Goal: Contribute content: Contribute content

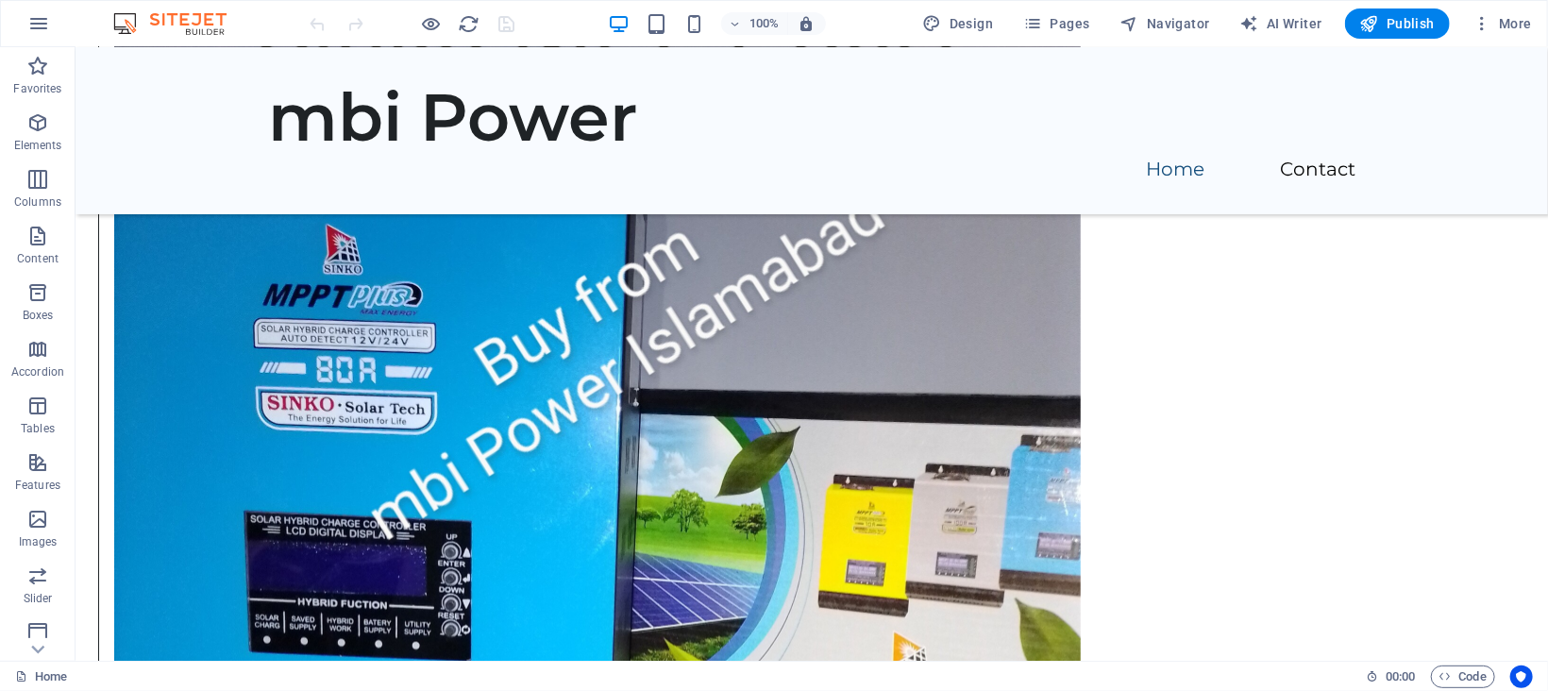
scroll to position [1939, 0]
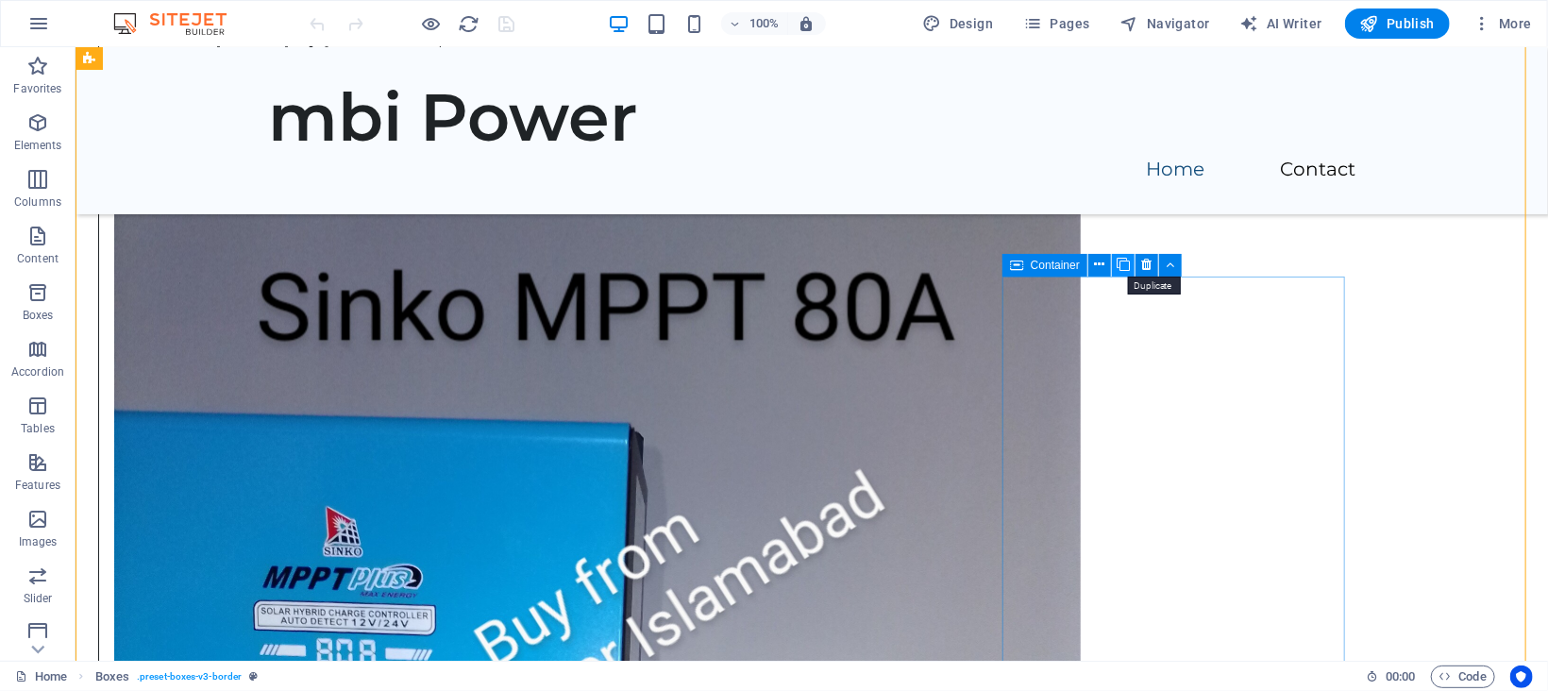
click at [1129, 265] on icon at bounding box center [1123, 265] width 13 height 20
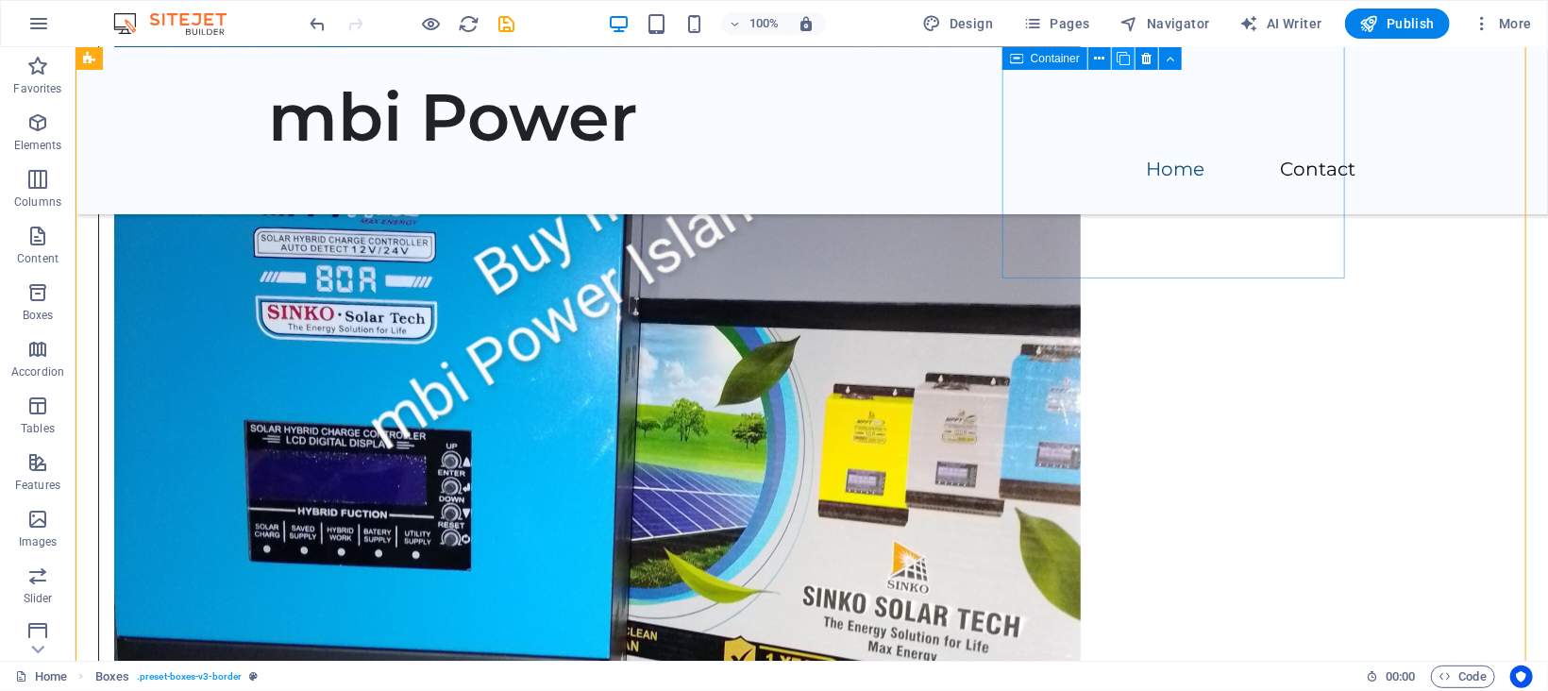
scroll to position [2858, 0]
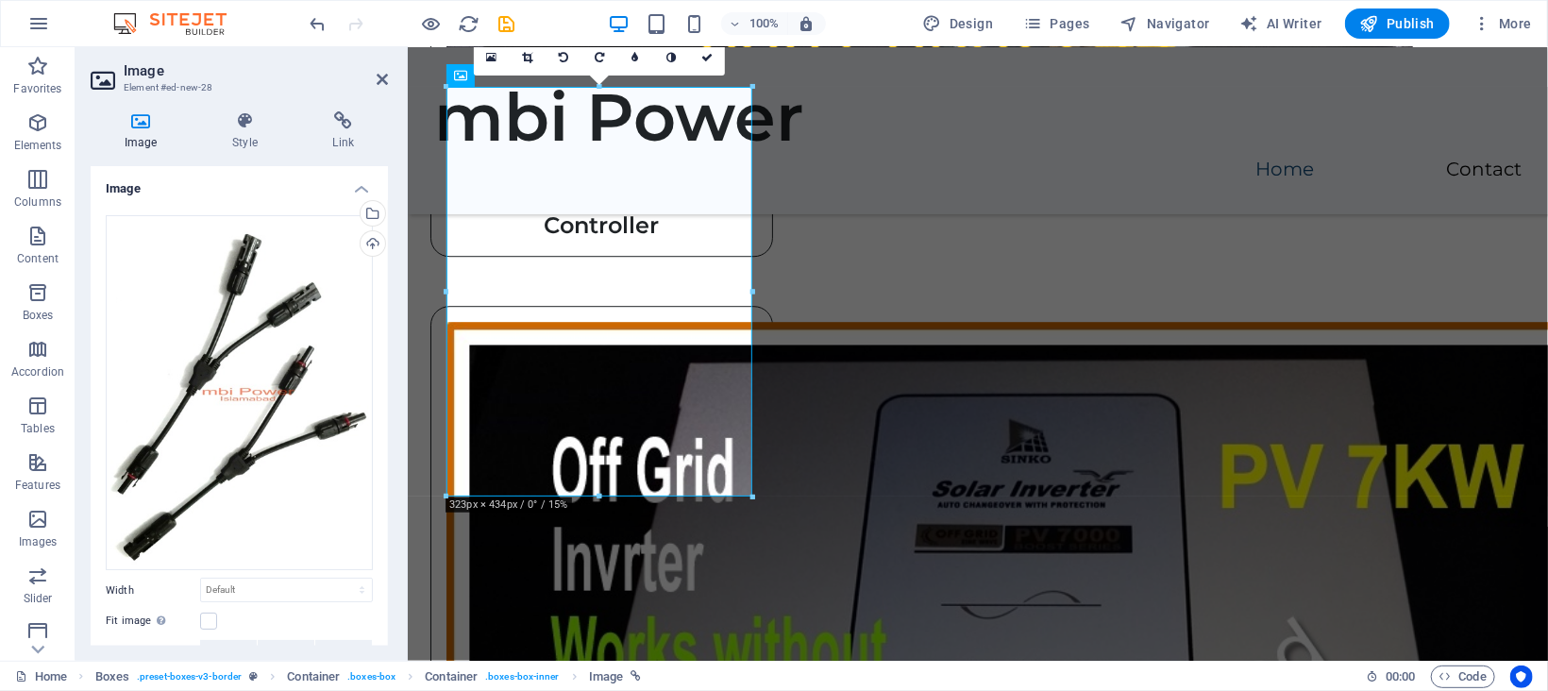
scroll to position [2653, 0]
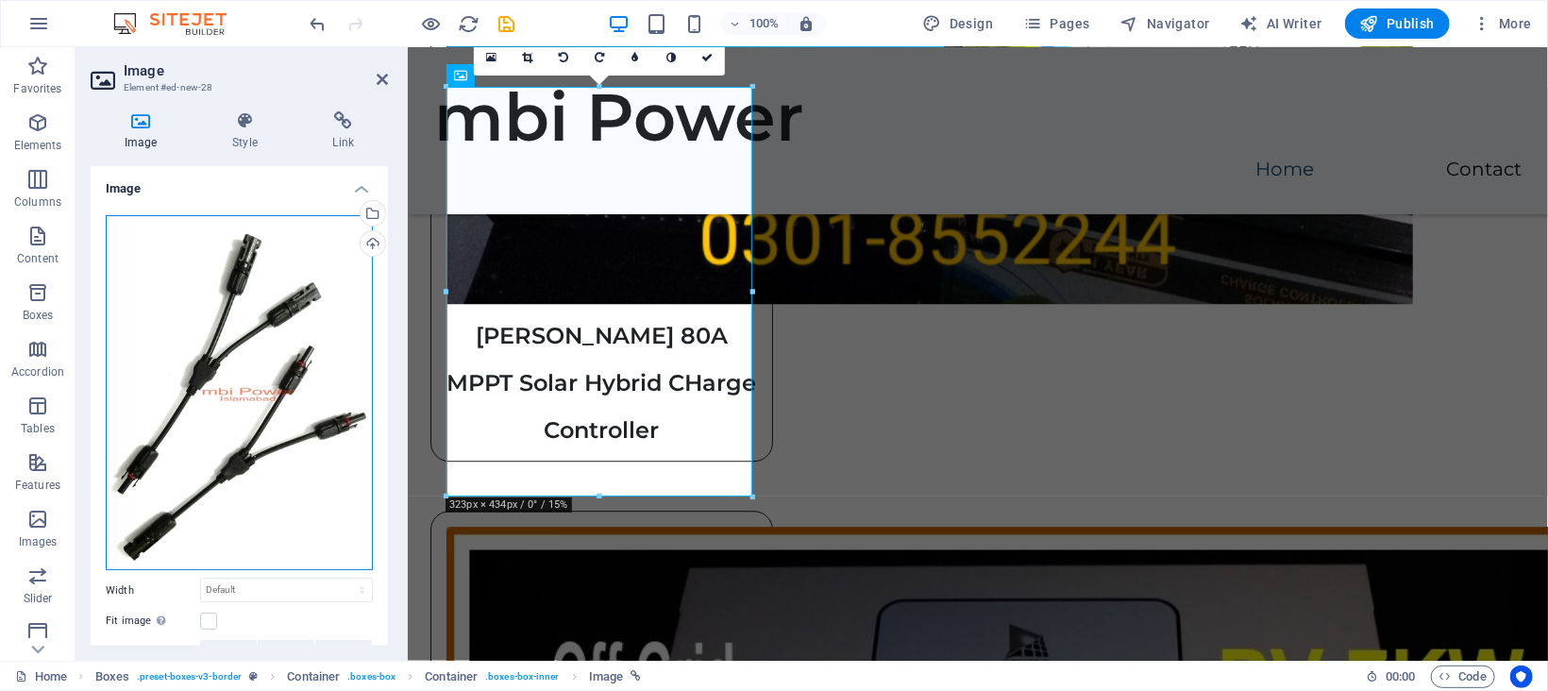
click at [188, 308] on div "Drag files here, click to choose files or select files from Files or our free s…" at bounding box center [239, 393] width 267 height 356
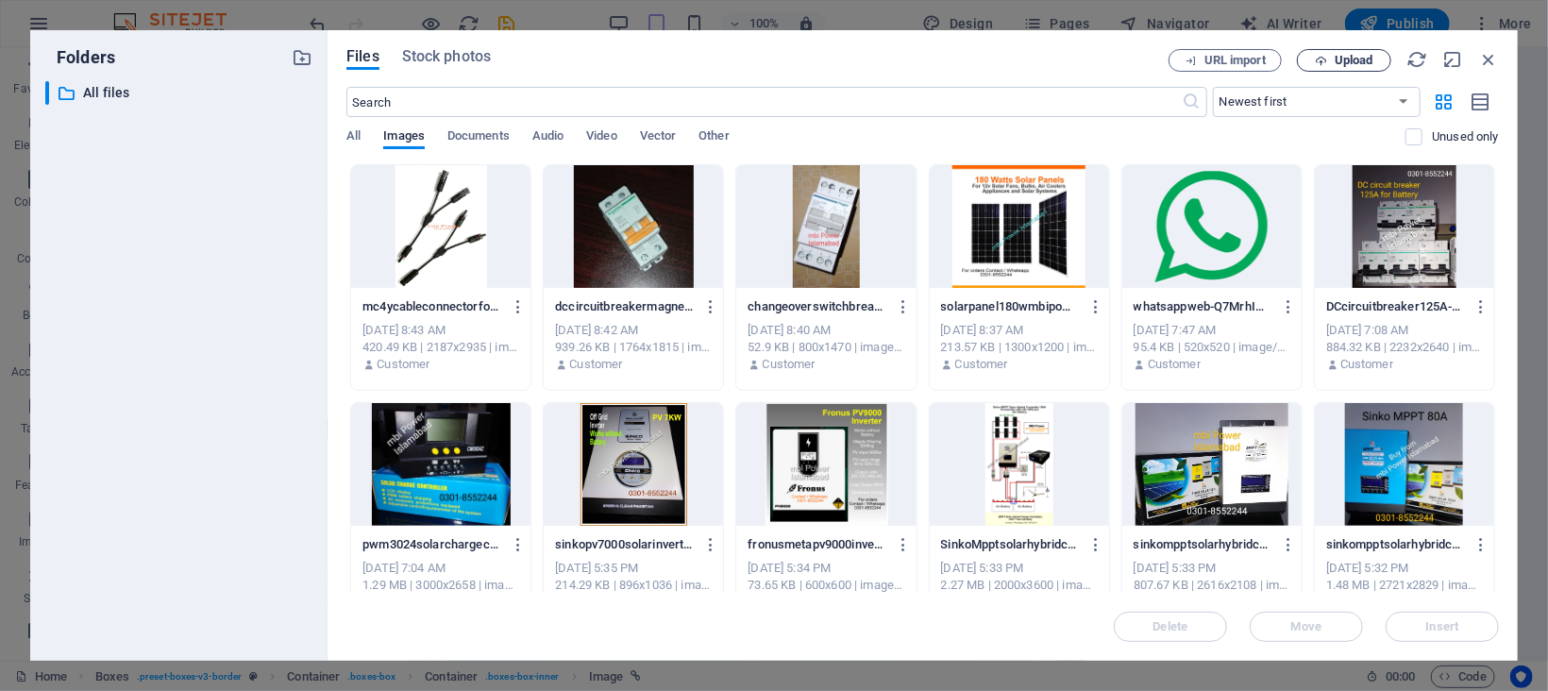
click at [1343, 59] on span "Upload" at bounding box center [1354, 60] width 39 height 11
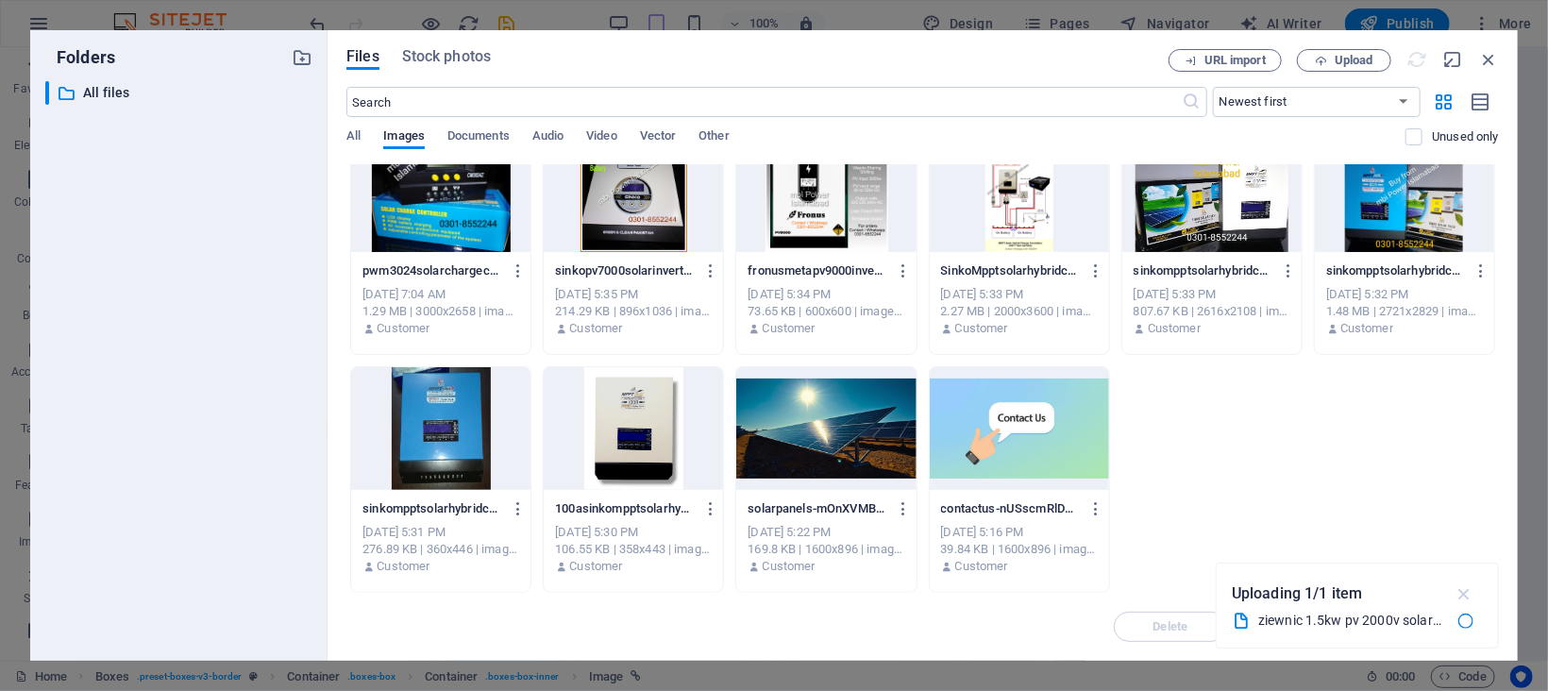
click at [1468, 595] on icon "button" at bounding box center [1465, 593] width 22 height 21
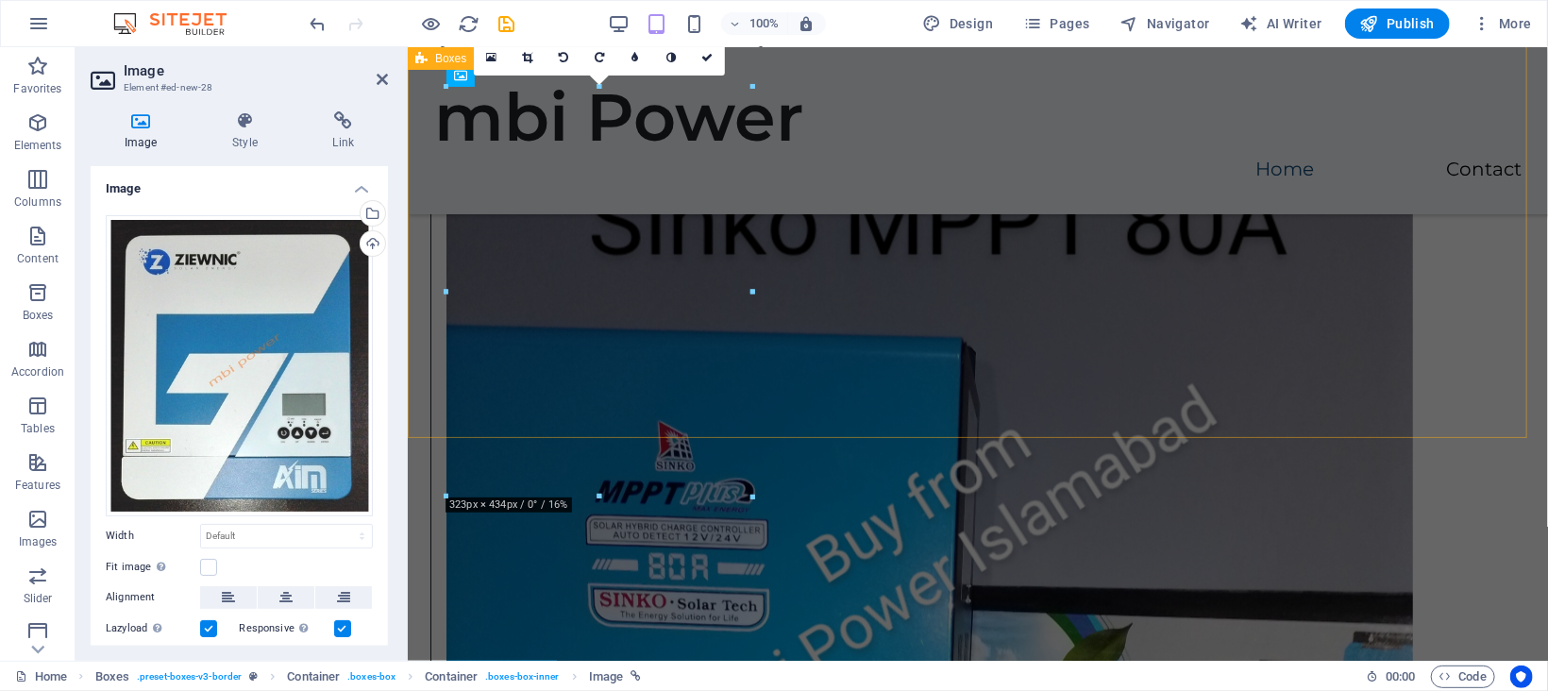
scroll to position [2653, 0]
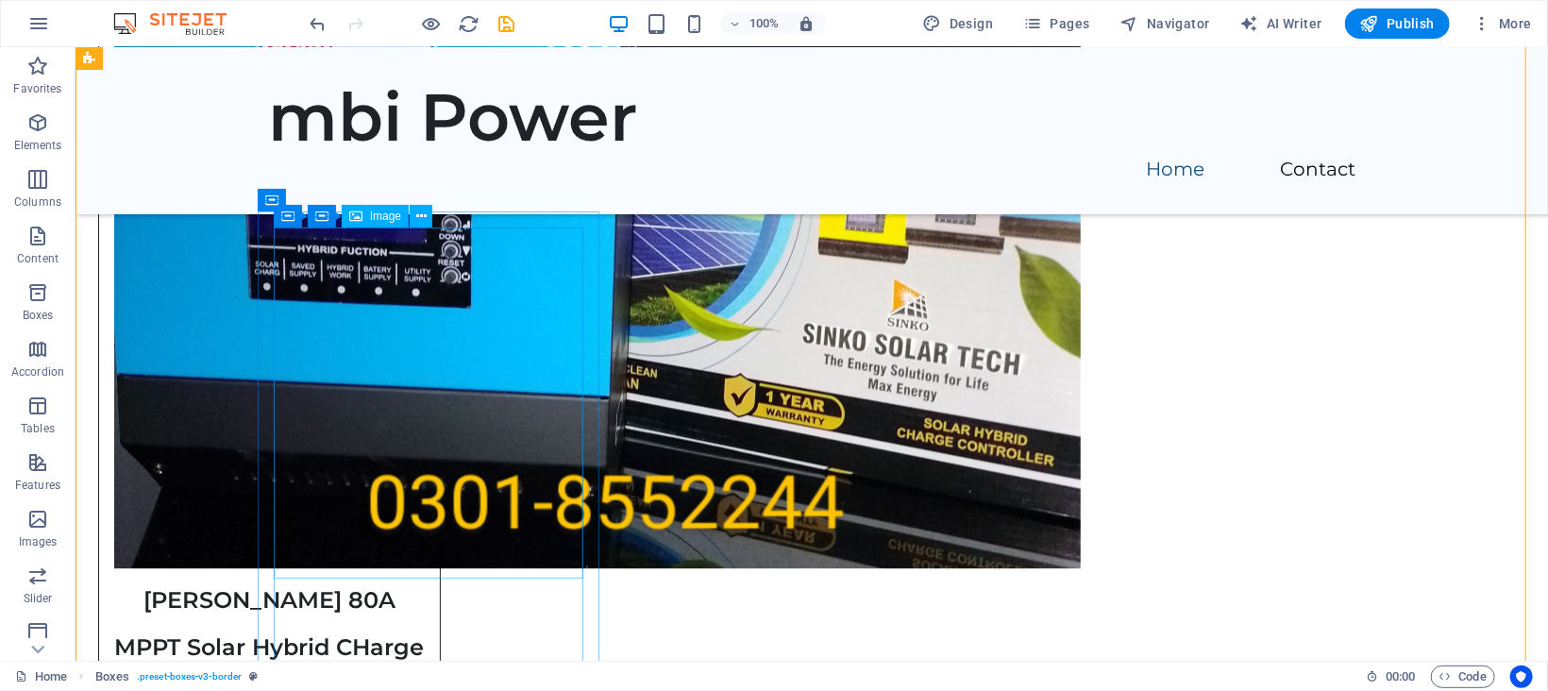
scroll to position [3000, 0]
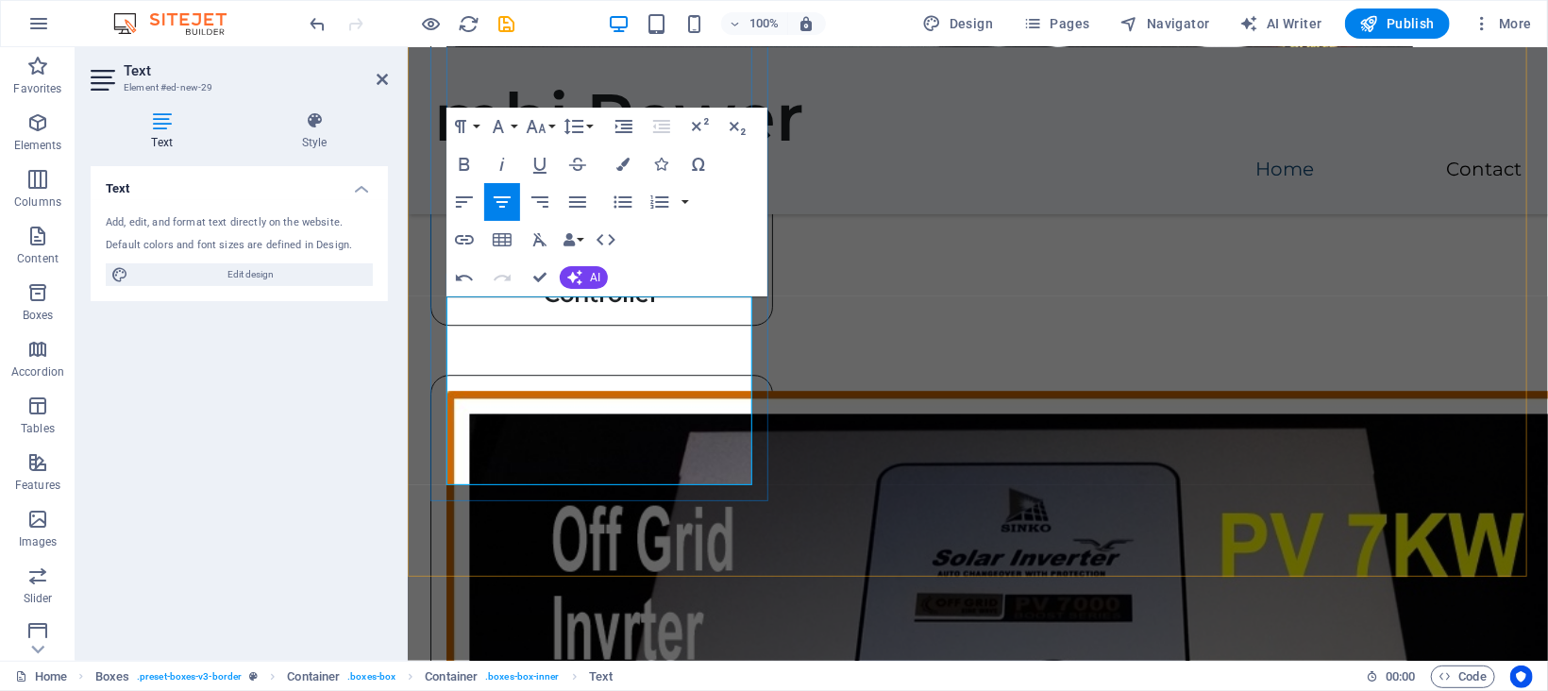
scroll to position [764, 15]
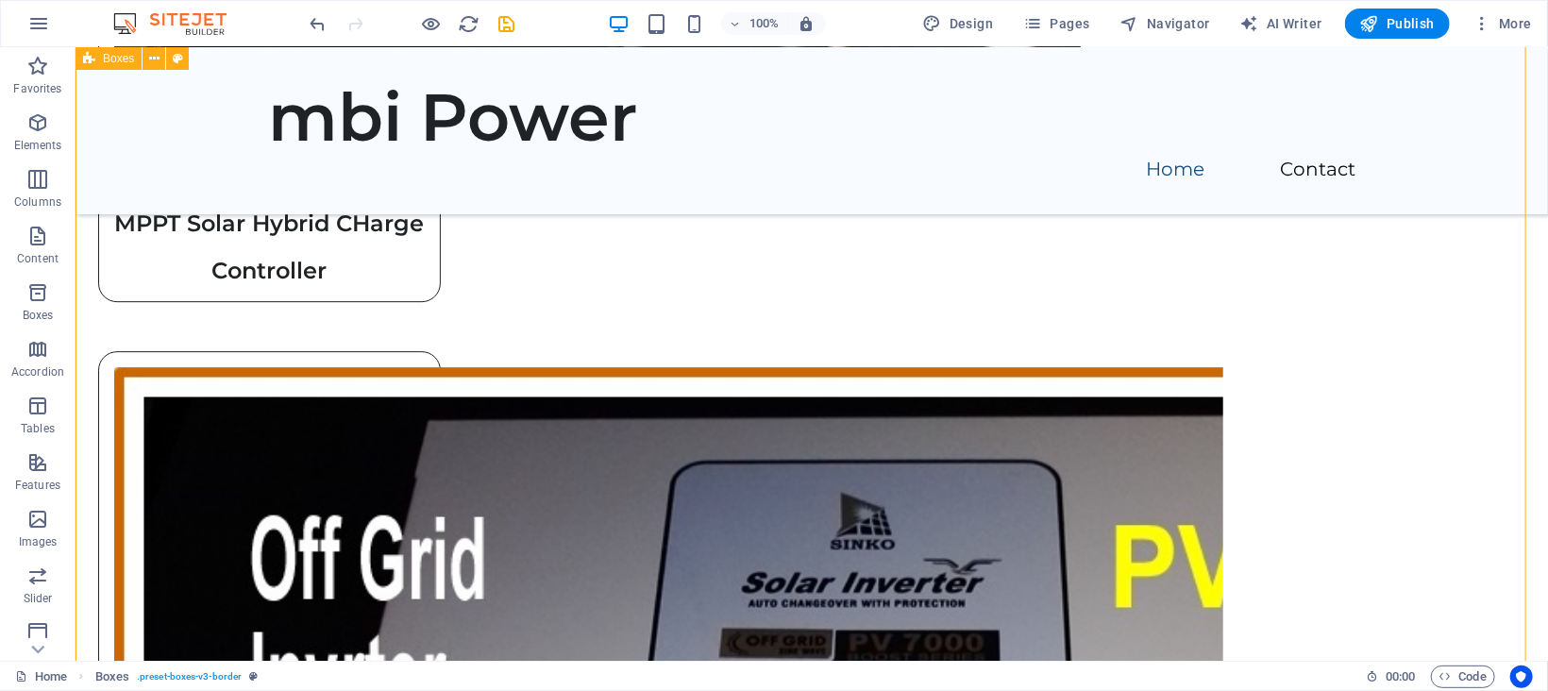
scroll to position [2574, 0]
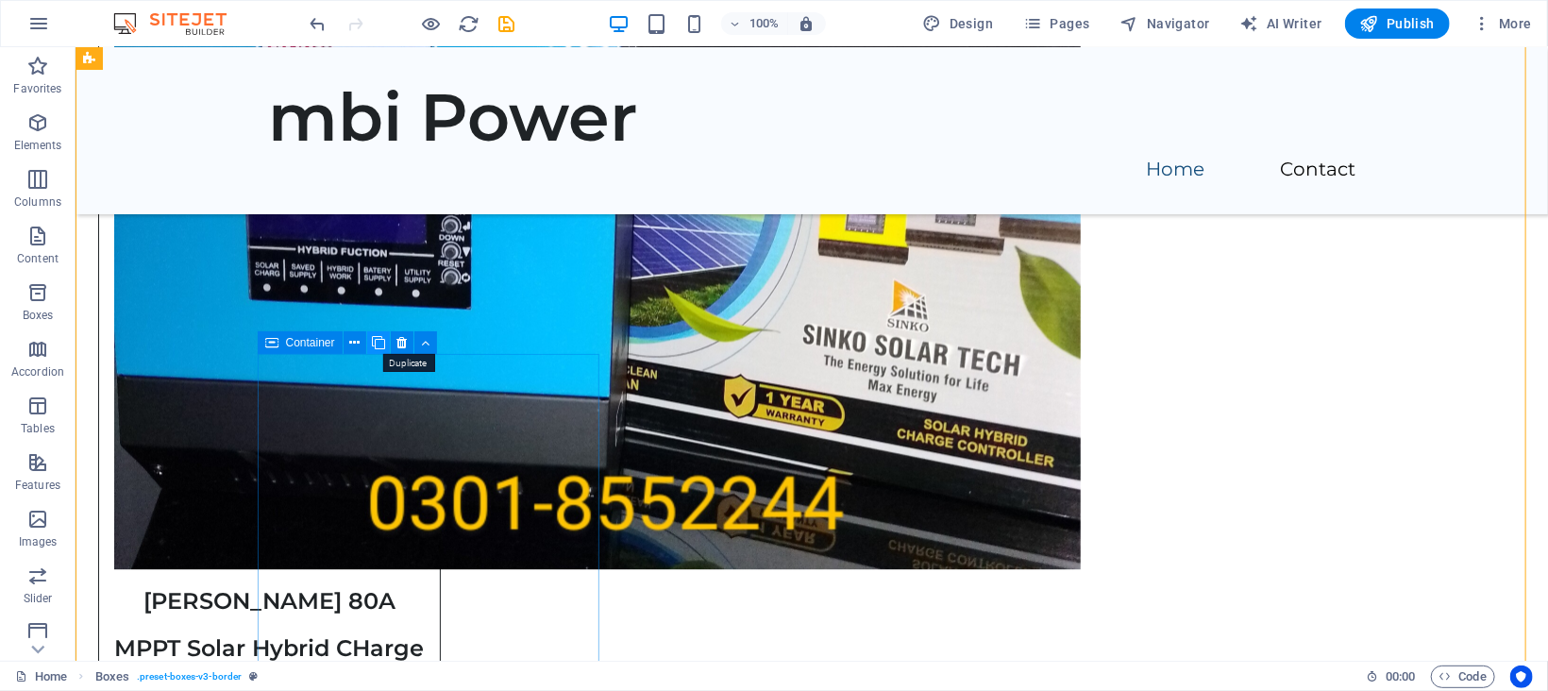
click at [381, 333] on icon at bounding box center [378, 343] width 13 height 20
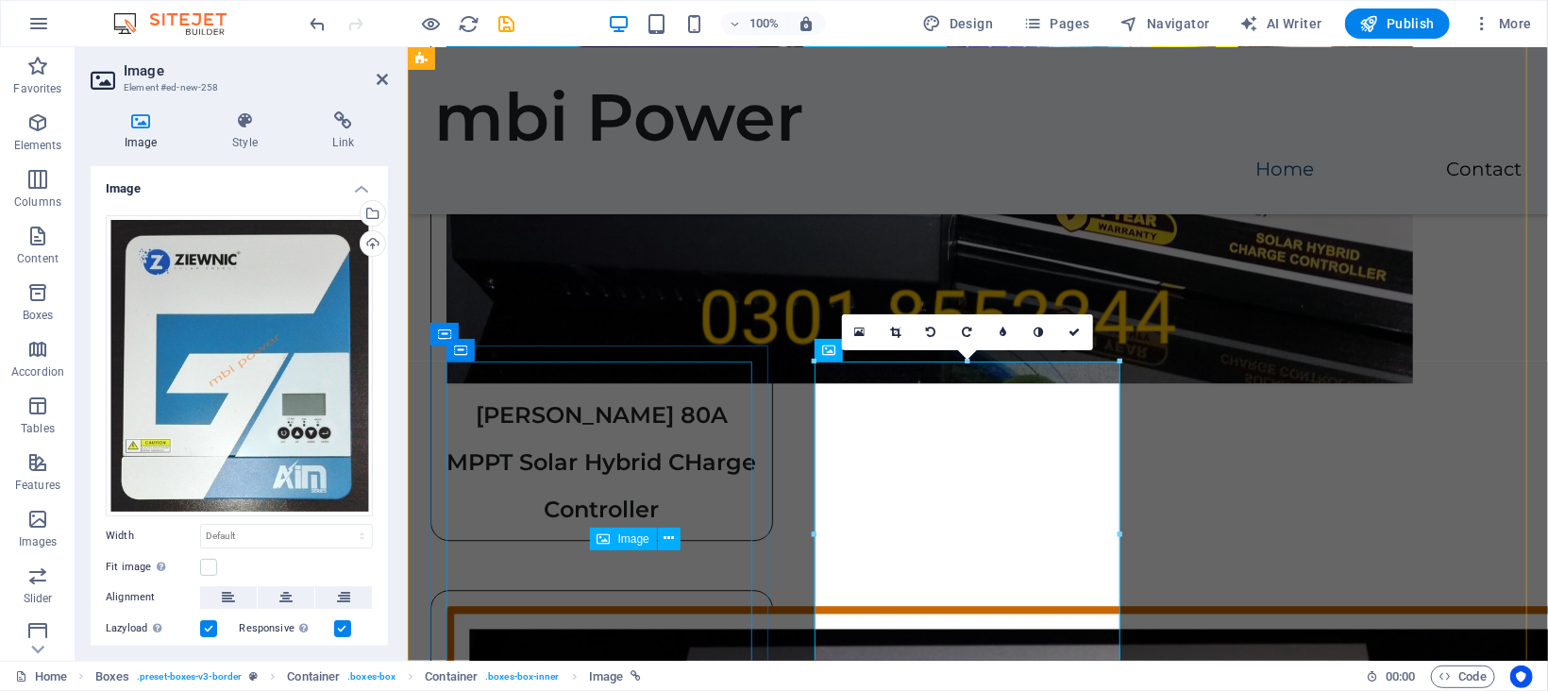
scroll to position [2379, 0]
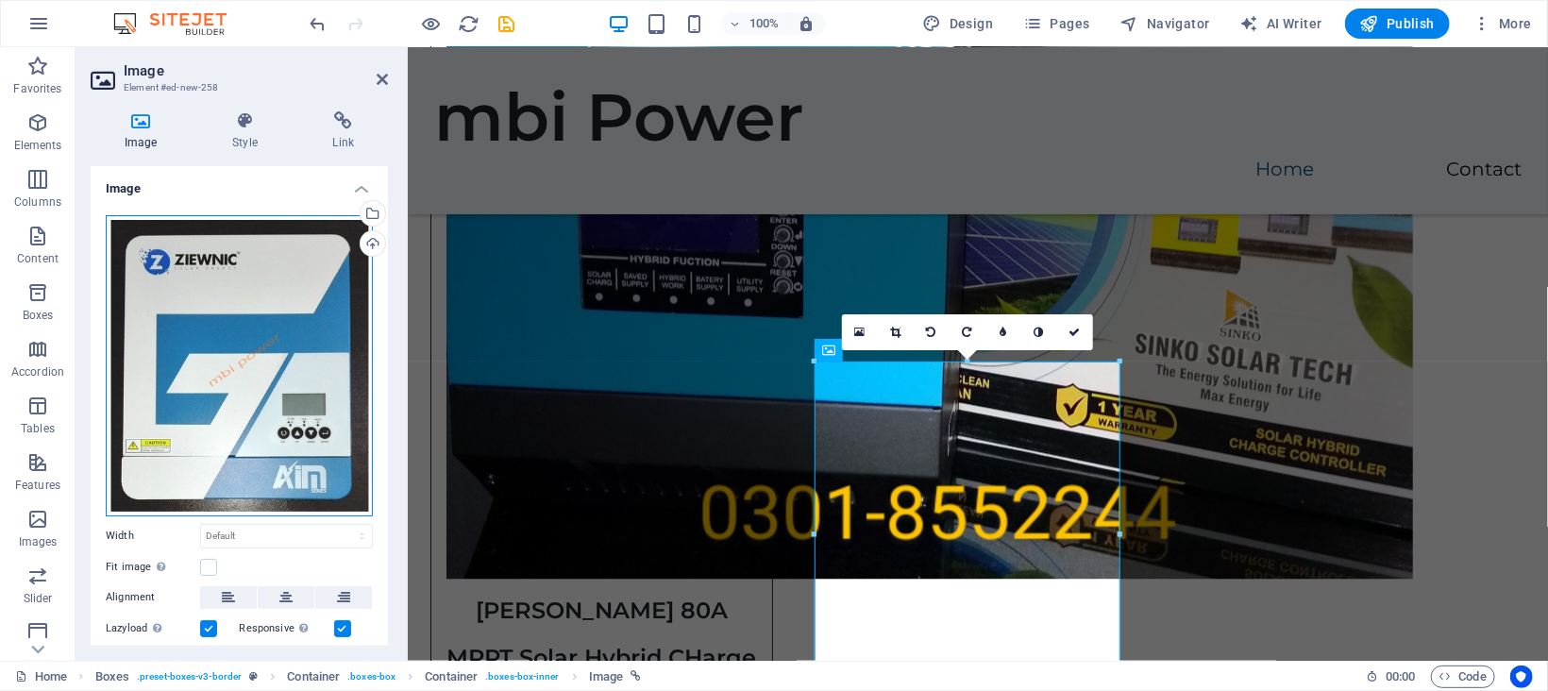
click at [253, 294] on div "Drag files here, click to choose files or select files from Files or our free s…" at bounding box center [239, 365] width 267 height 301
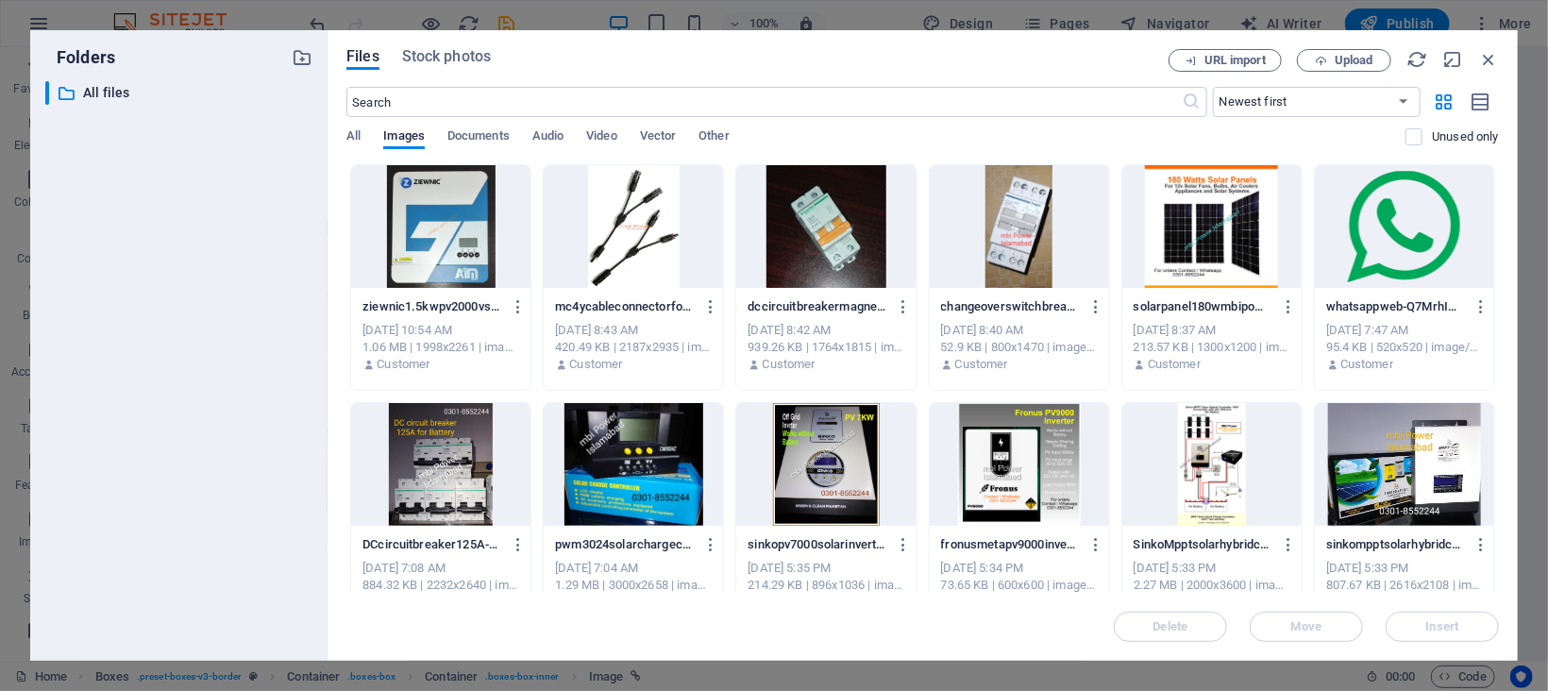
scroll to position [1802, 0]
click at [1355, 63] on span "Upload" at bounding box center [1354, 60] width 39 height 11
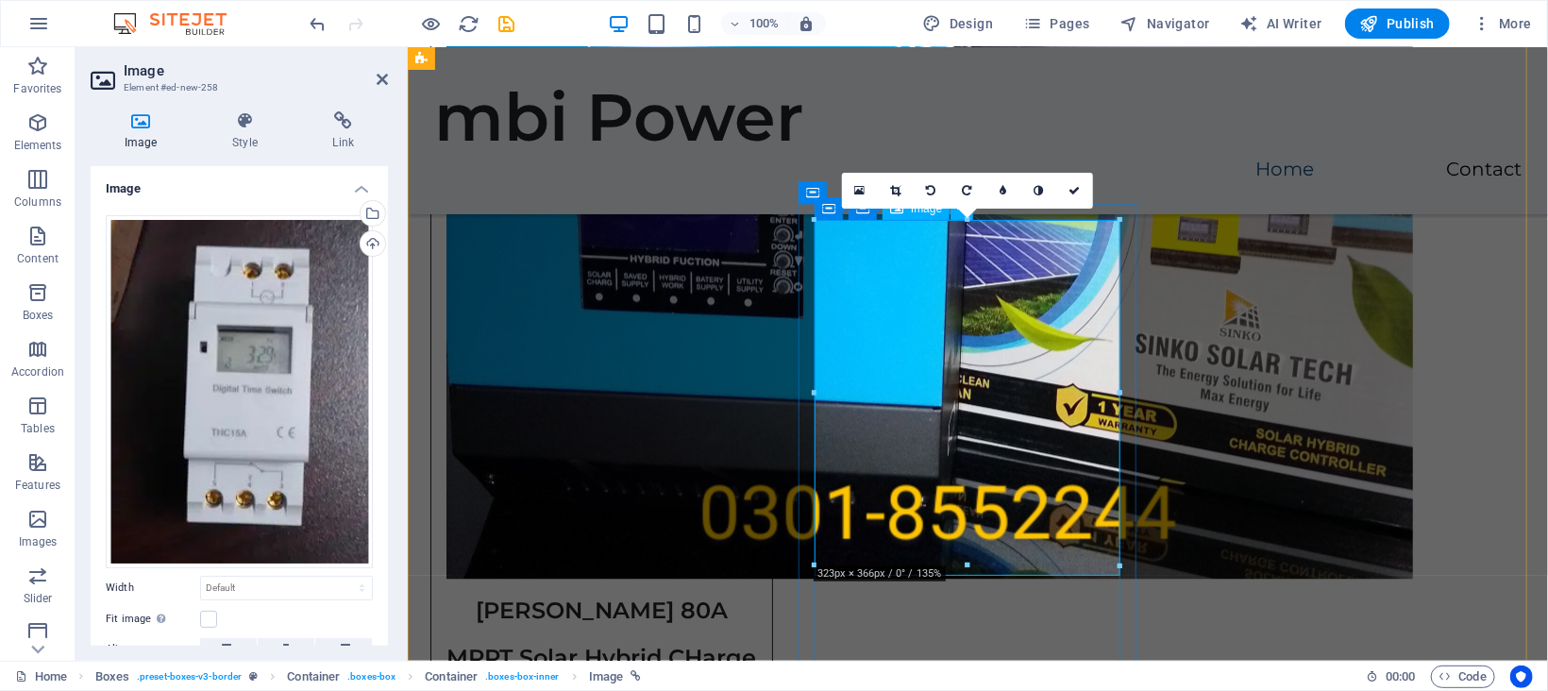
scroll to position [2519, 0]
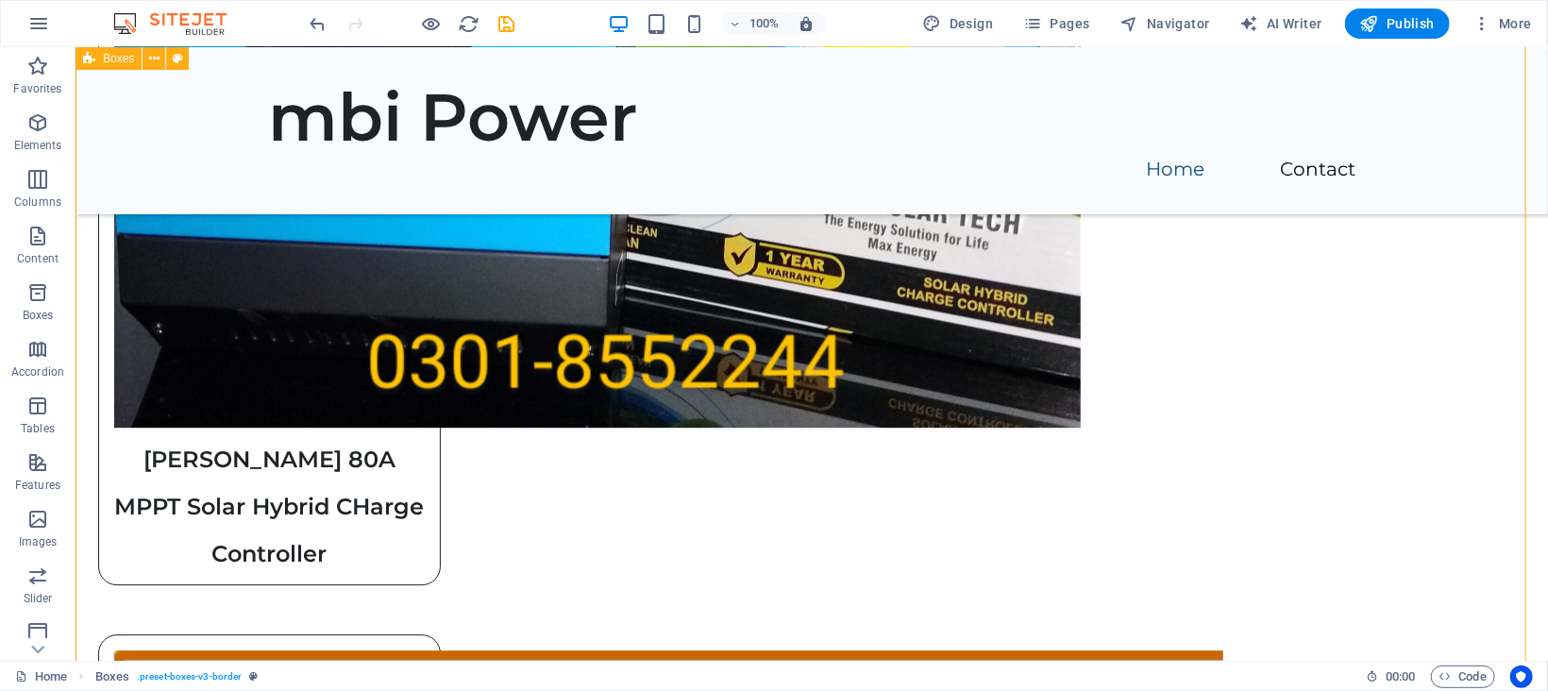
scroll to position [2999, 0]
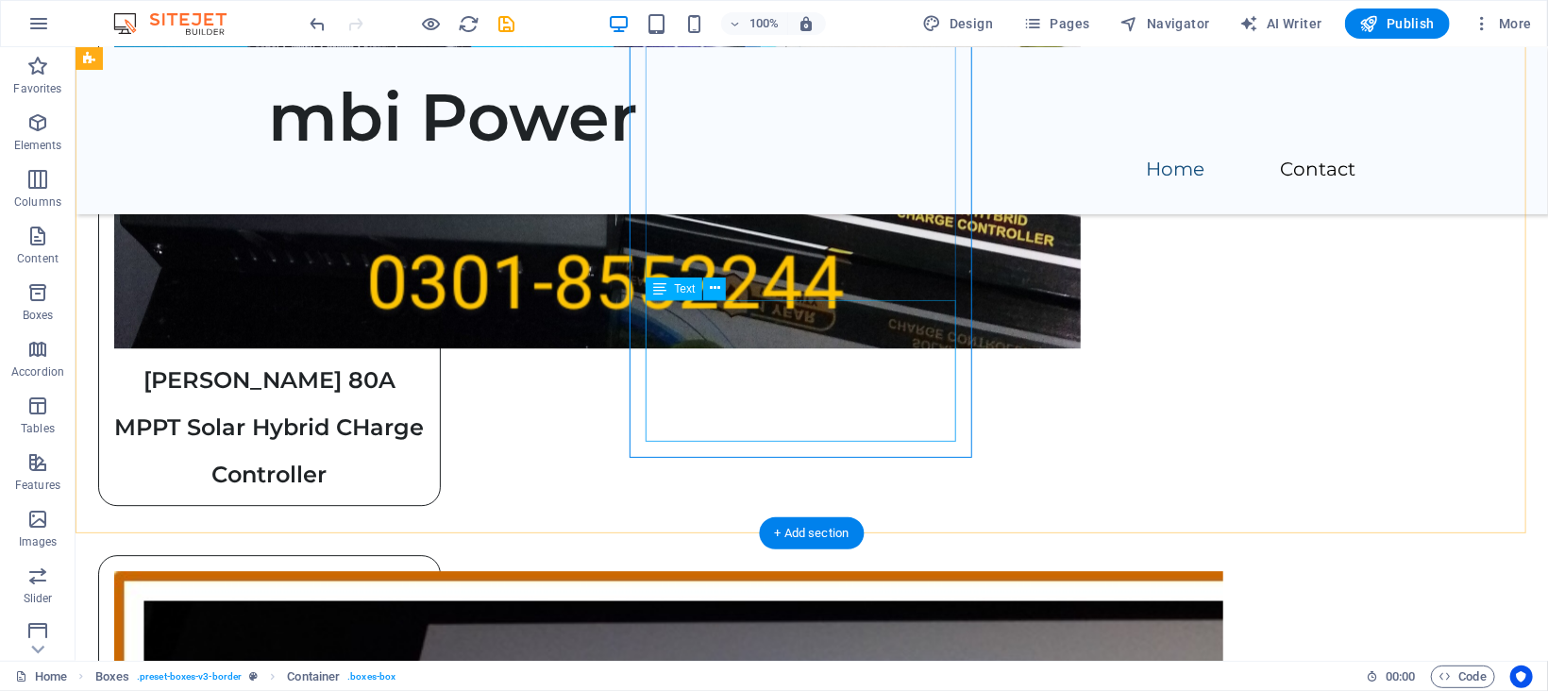
scroll to position [3000, 0]
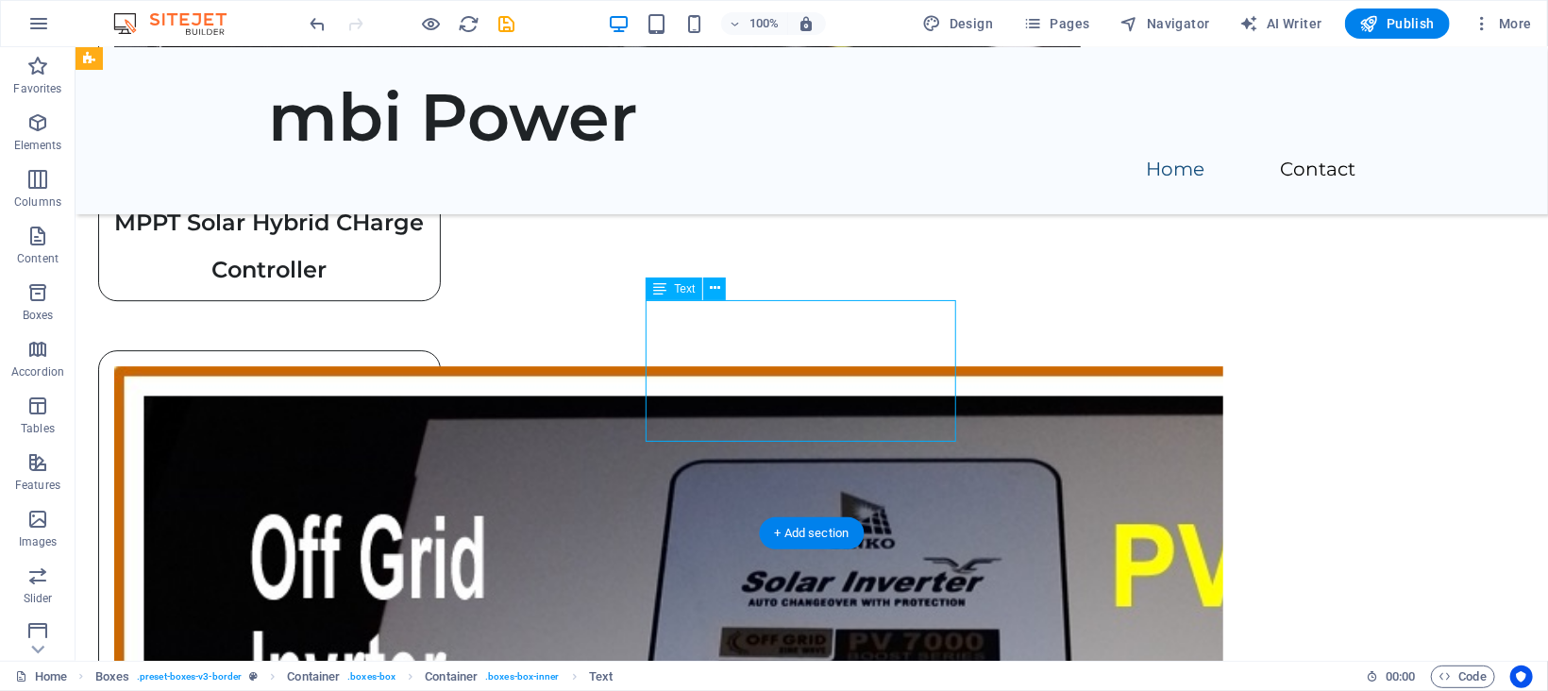
drag, startPoint x: 693, startPoint y: 329, endPoint x: 363, endPoint y: 329, distance: 329.4
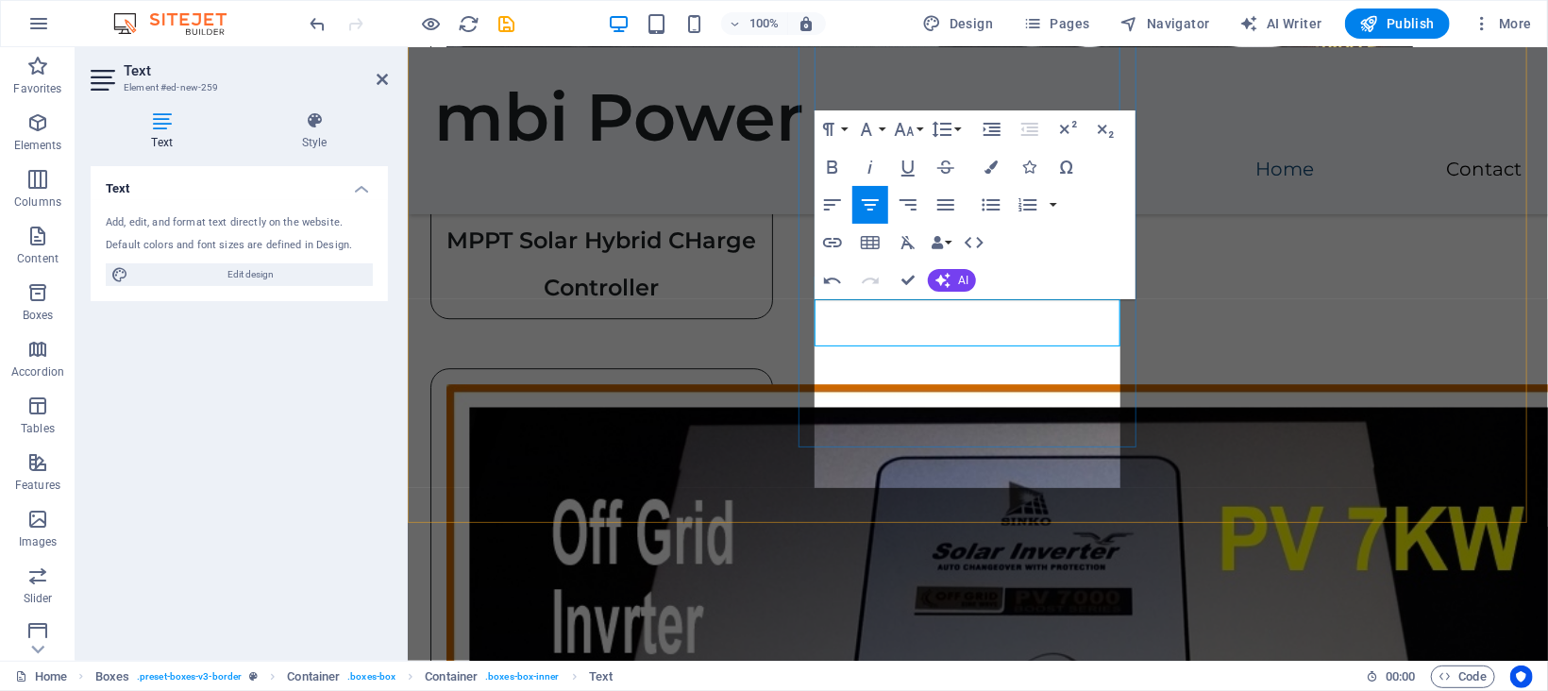
scroll to position [645, 8]
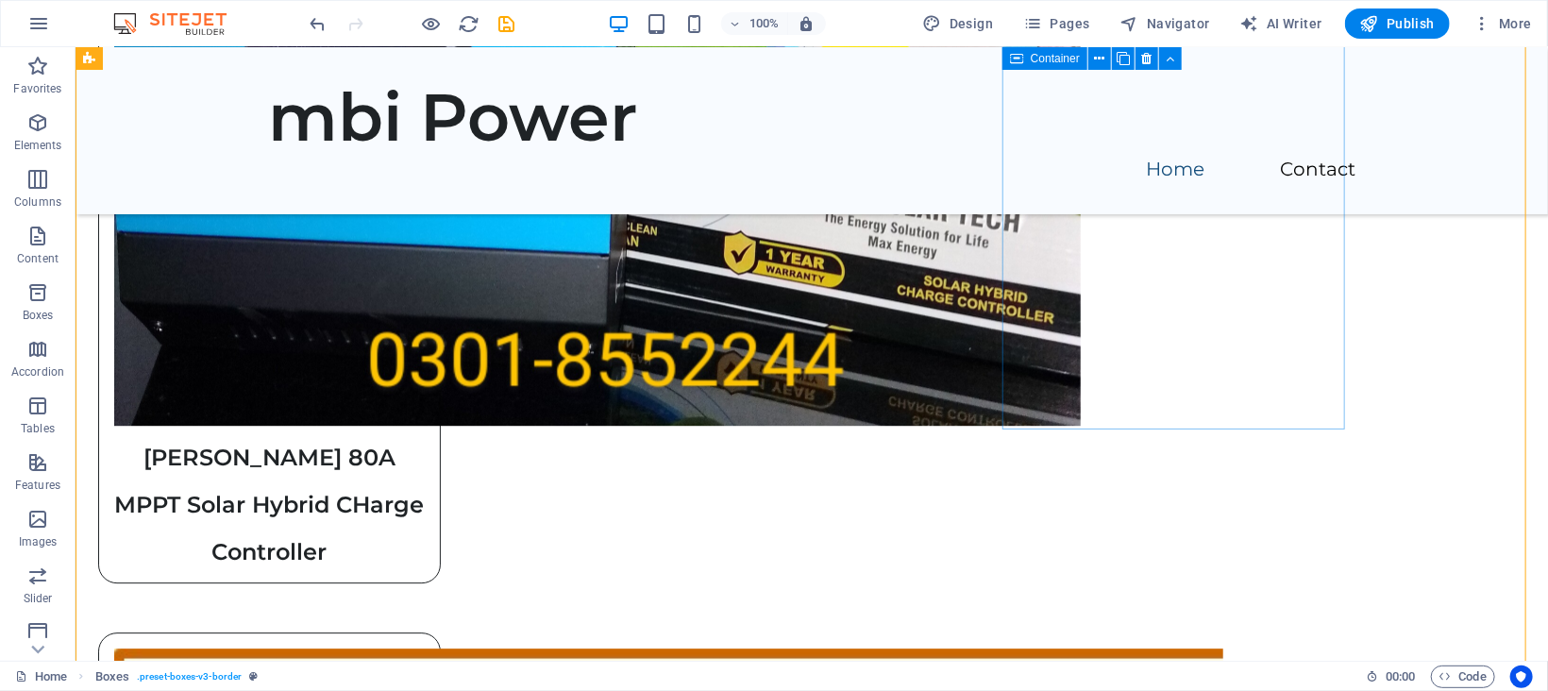
scroll to position [2434, 0]
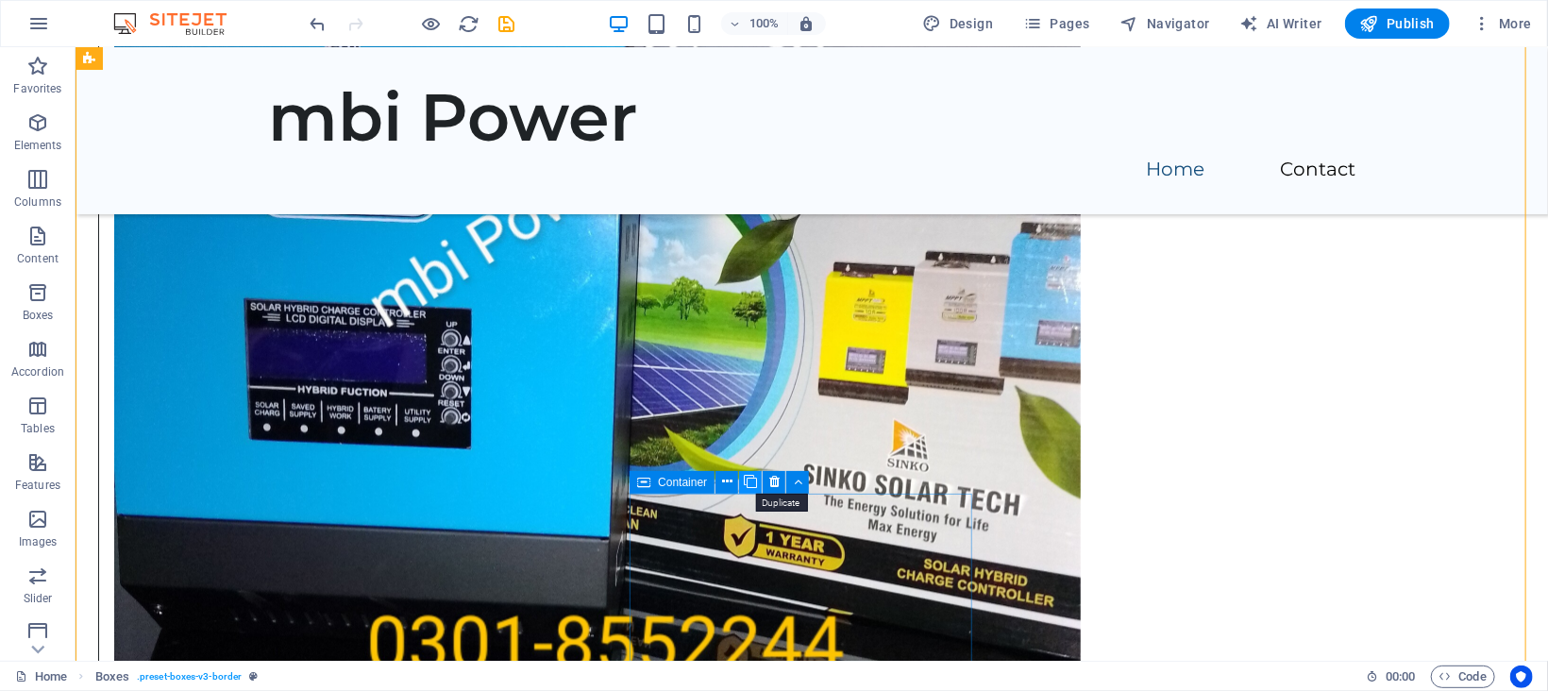
click at [757, 482] on icon at bounding box center [750, 482] width 13 height 20
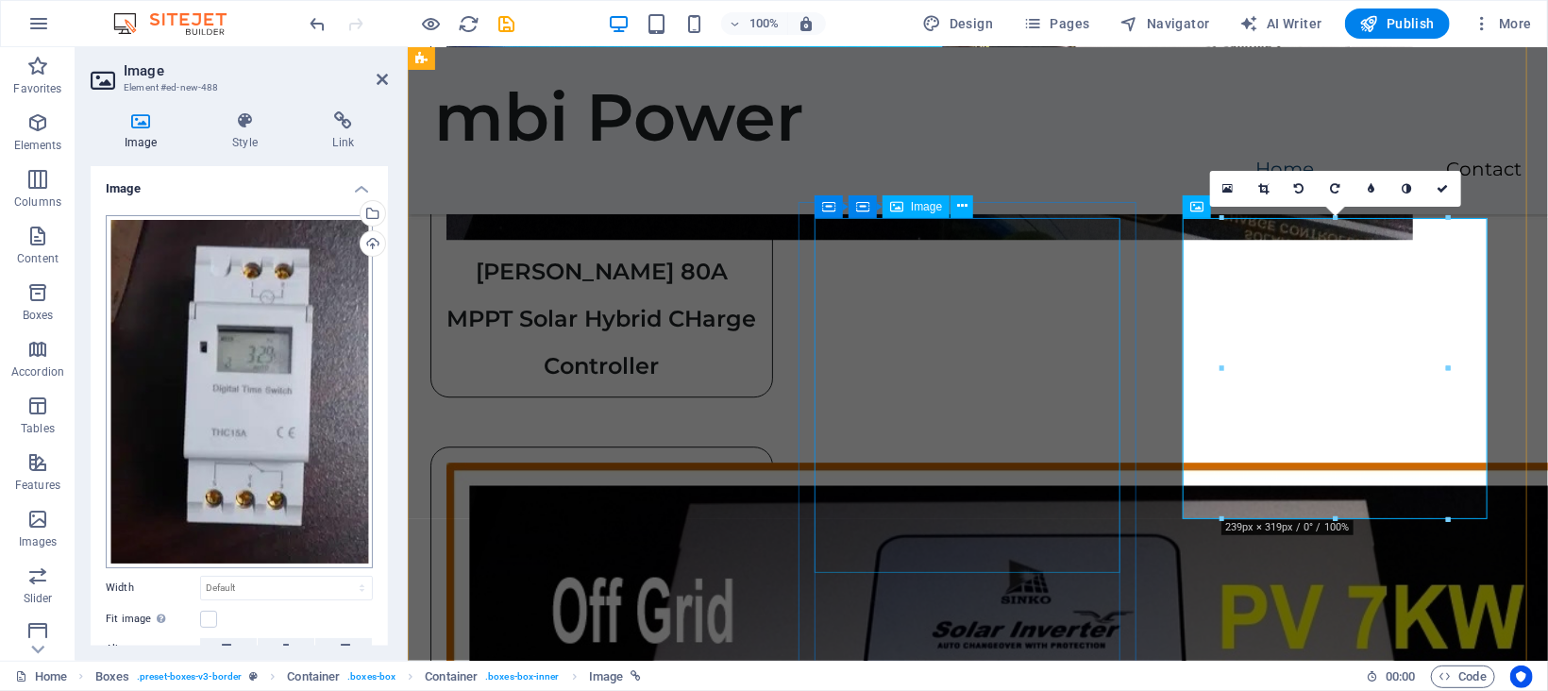
scroll to position [2522, 0]
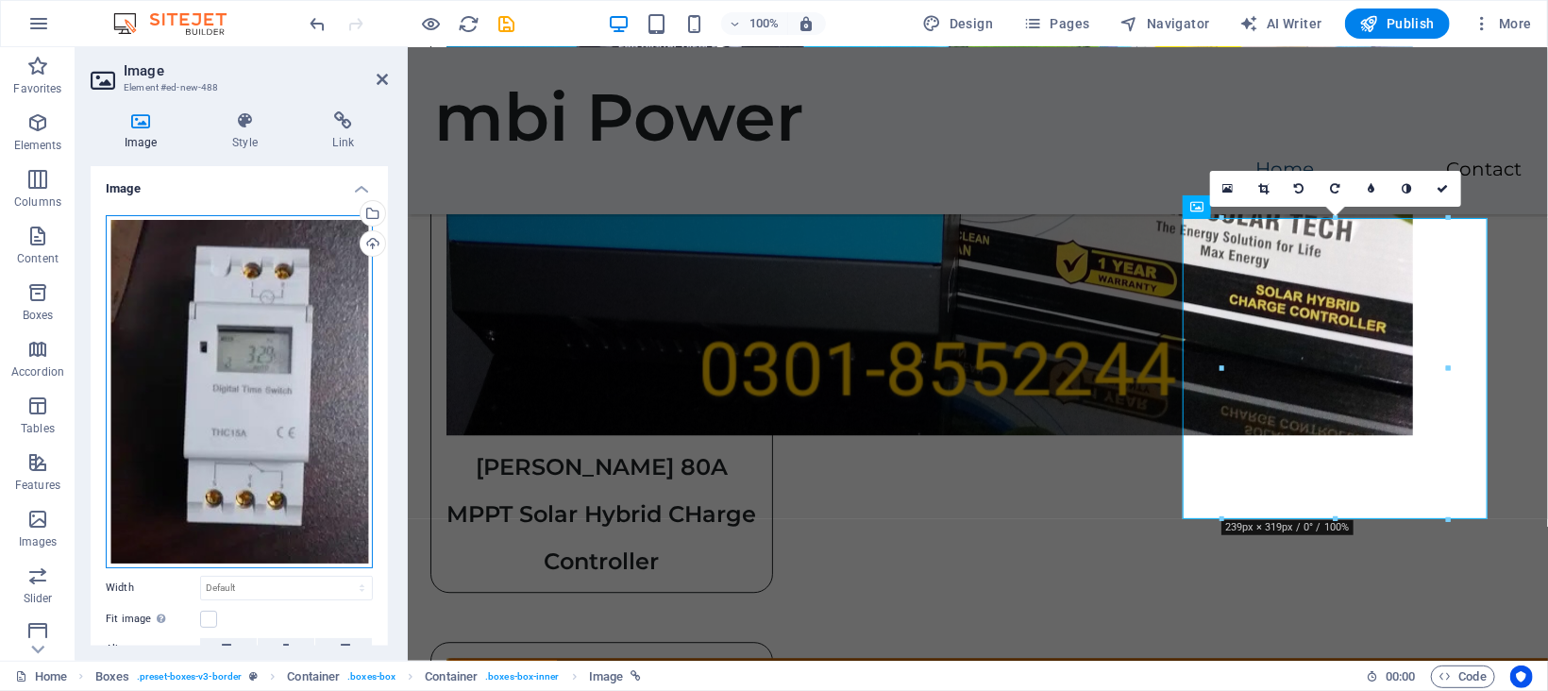
click at [240, 285] on div "Drag files here, click to choose files or select files from Files or our free s…" at bounding box center [239, 391] width 267 height 353
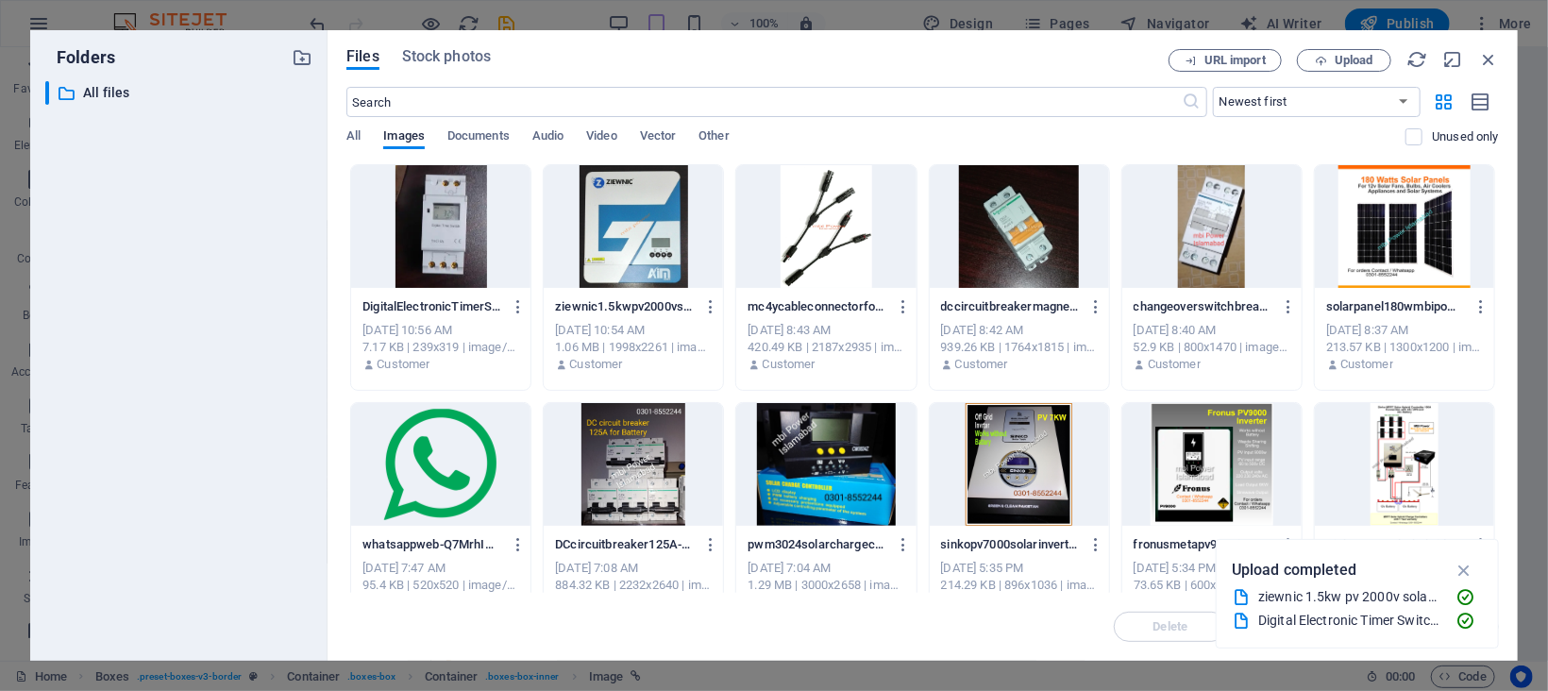
scroll to position [1945, 0]
click at [1356, 58] on span "Upload" at bounding box center [1354, 60] width 39 height 11
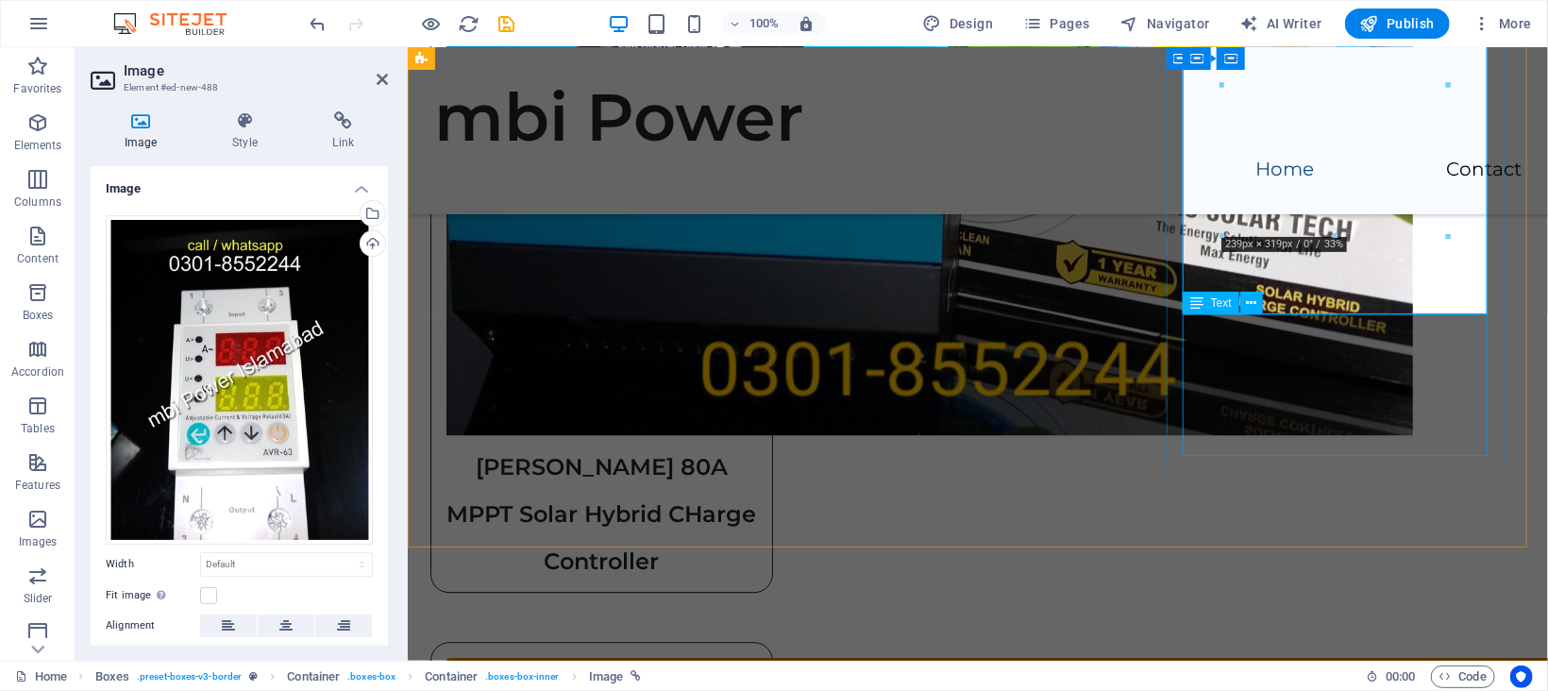
scroll to position [2805, 0]
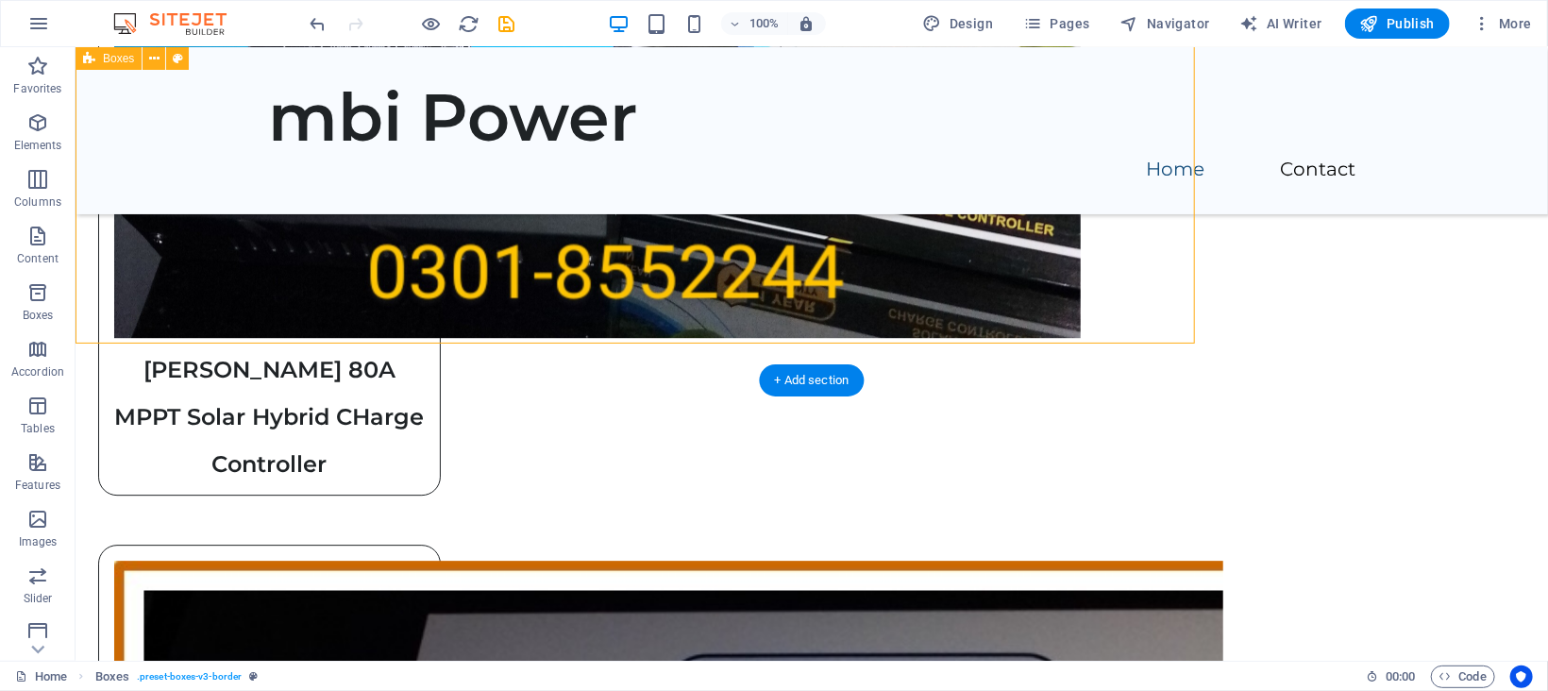
scroll to position [3009, 0]
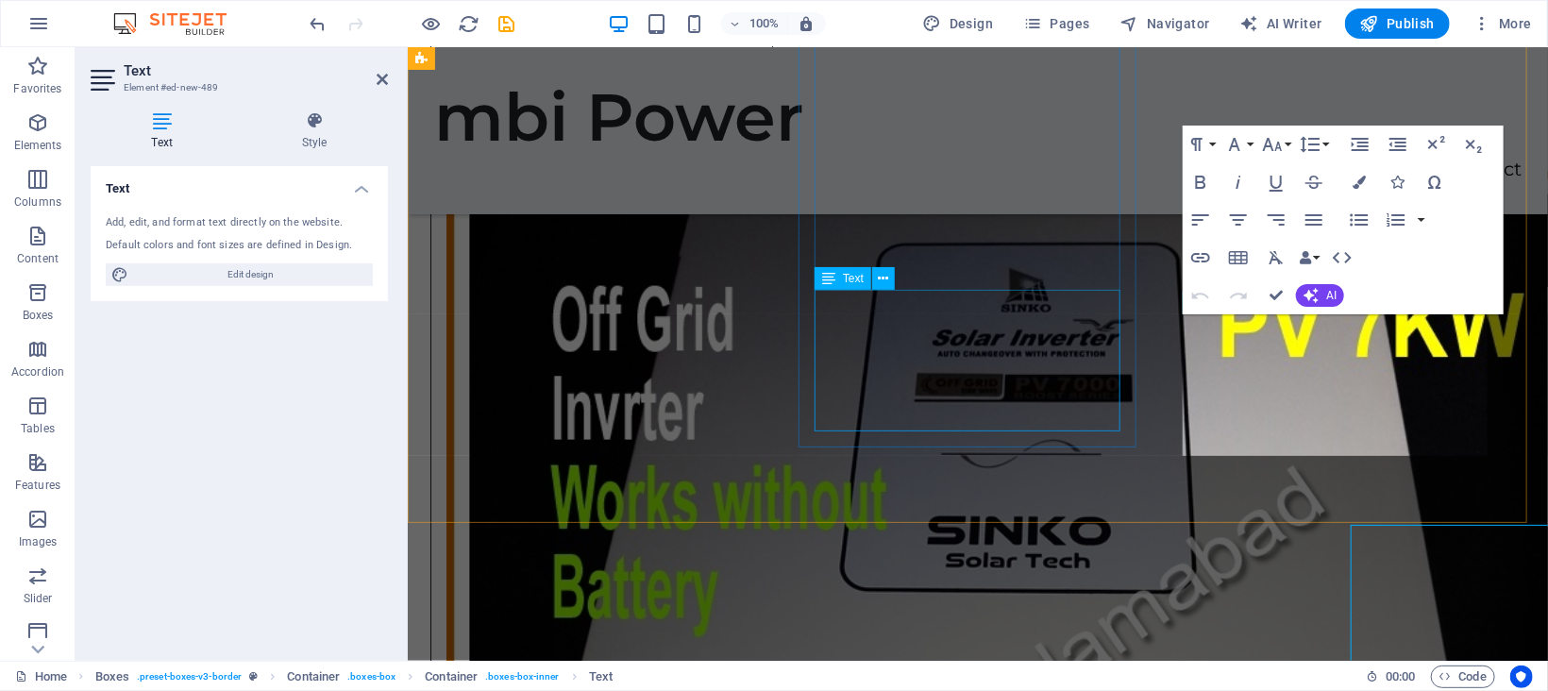
scroll to position [2805, 0]
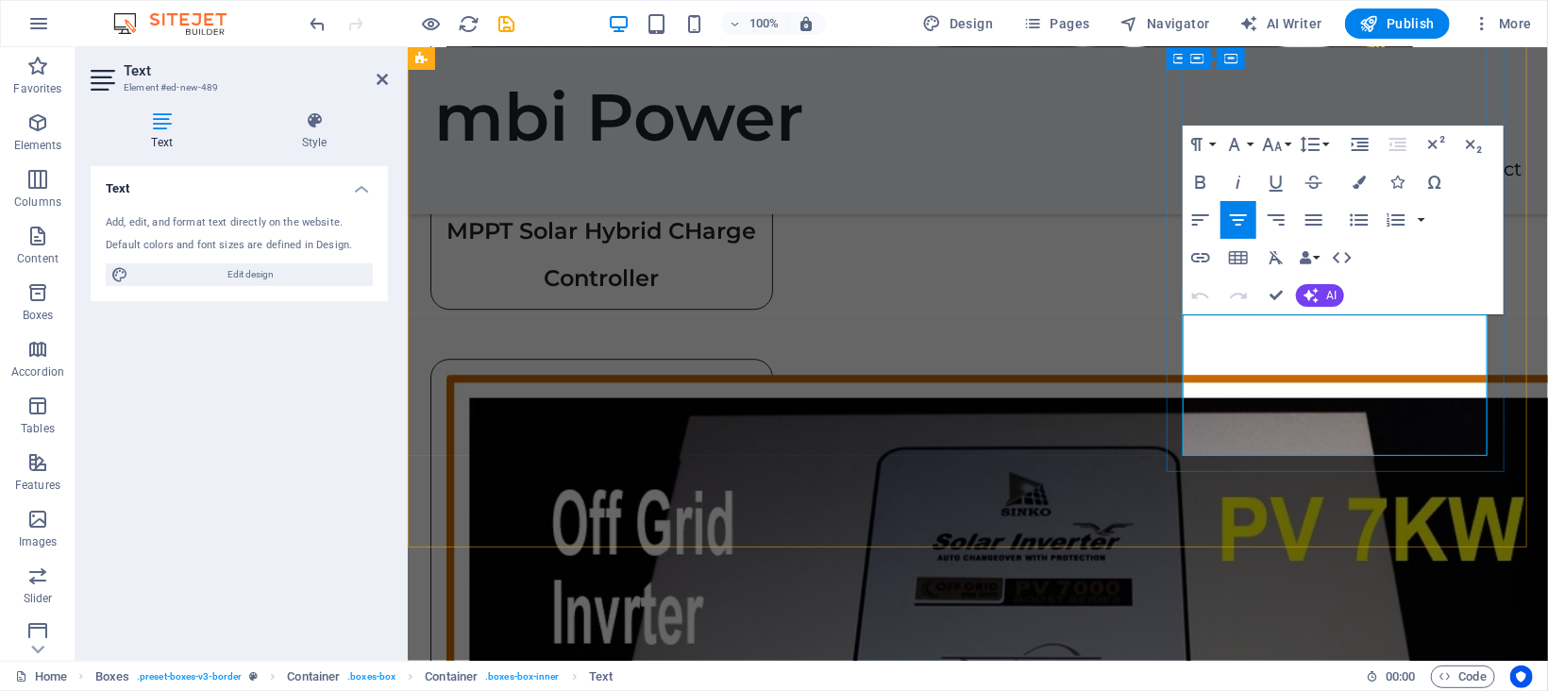
drag, startPoint x: 1224, startPoint y: 344, endPoint x: 1406, endPoint y: 419, distance: 196.3
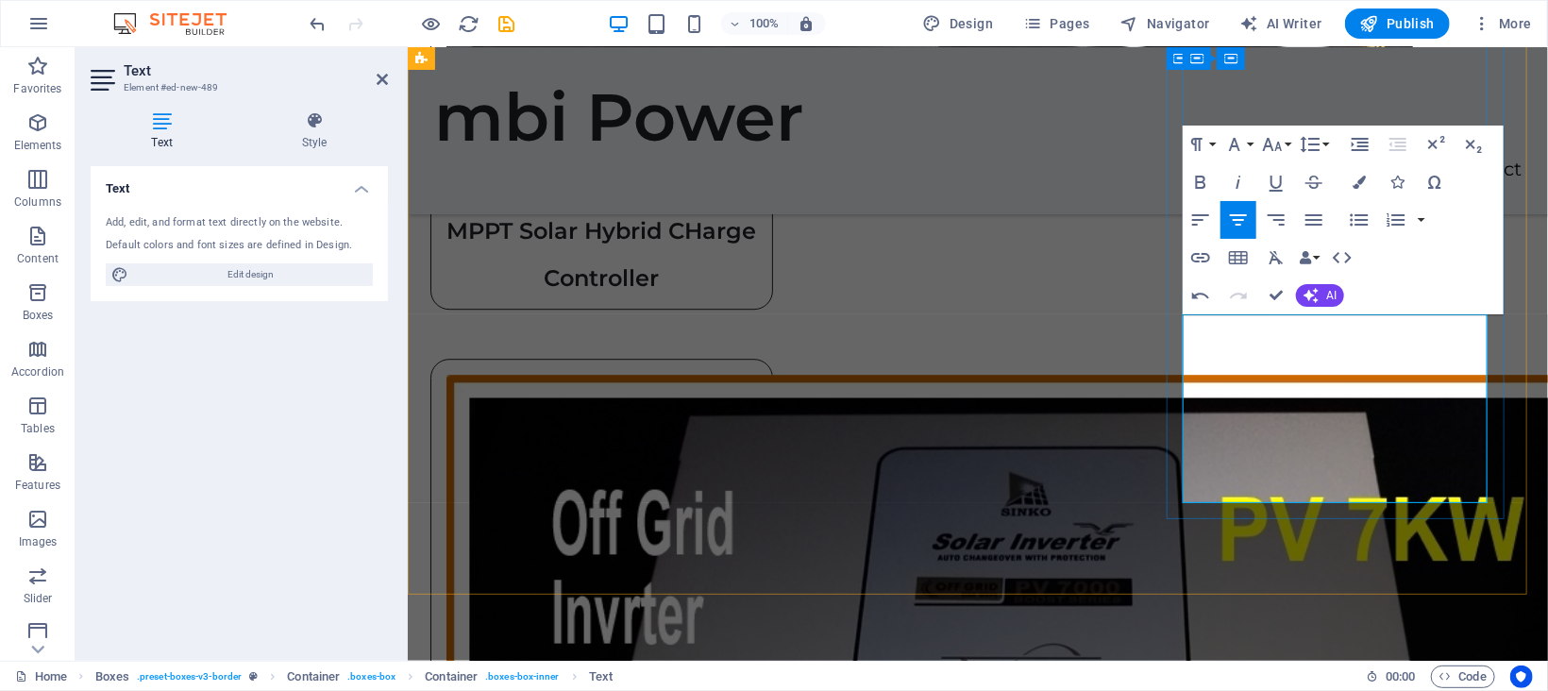
scroll to position [693, 3]
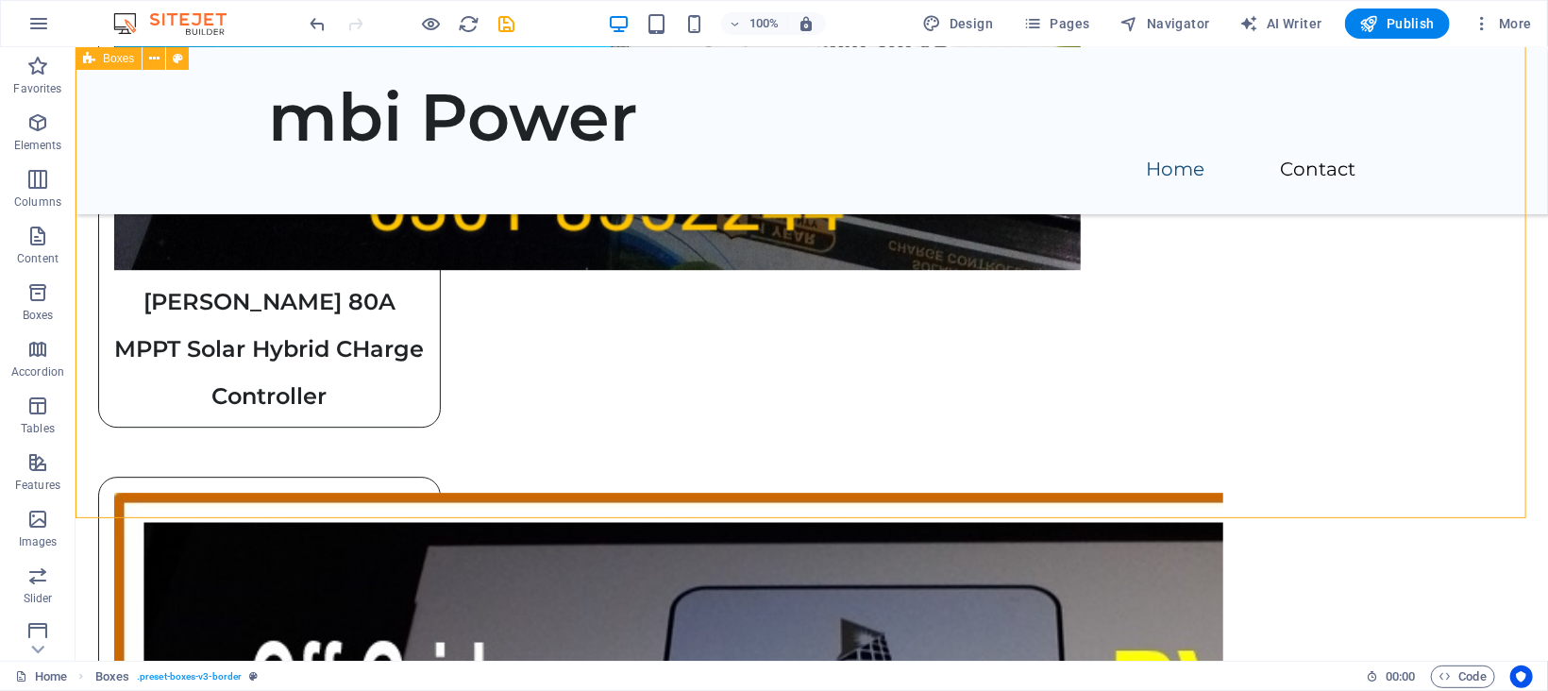
scroll to position [2732, 0]
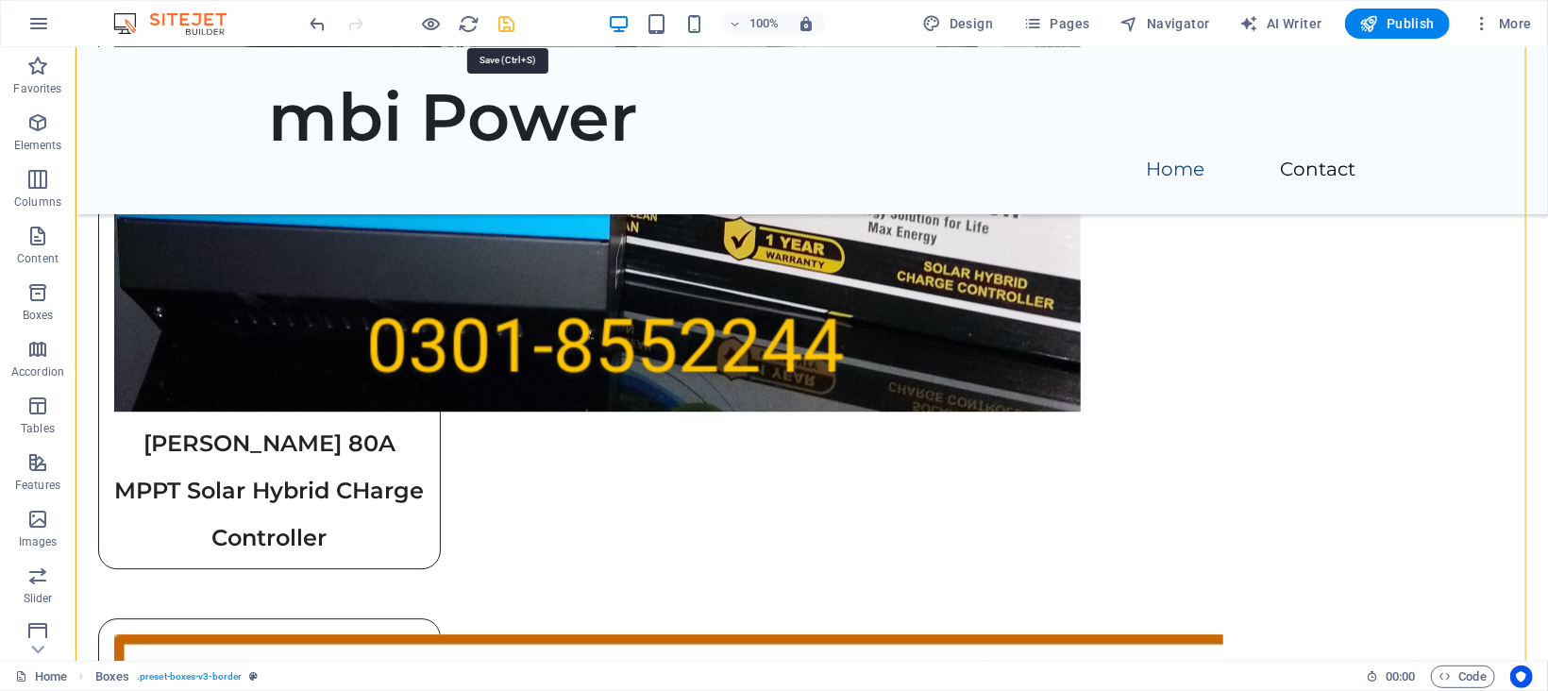
click at [514, 24] on icon "save" at bounding box center [508, 24] width 22 height 22
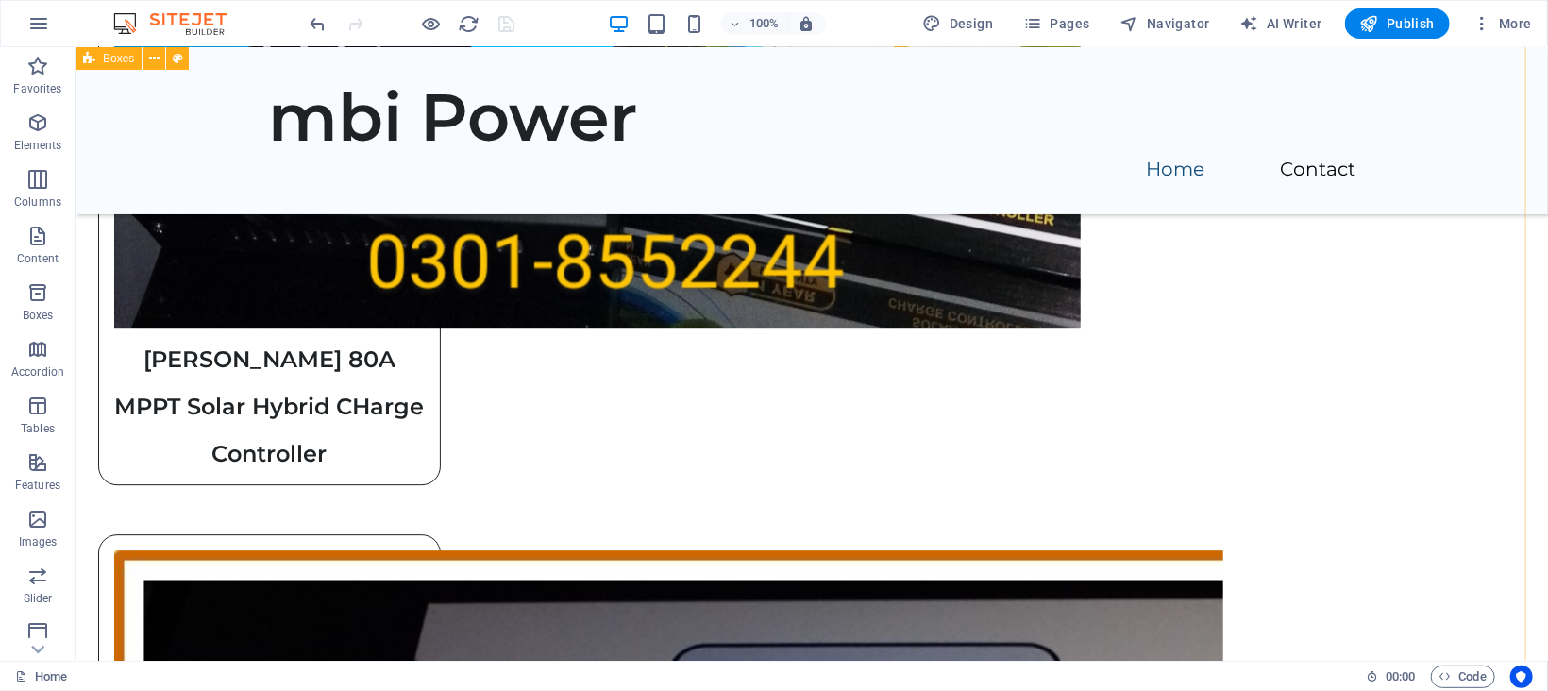
scroll to position [2674, 0]
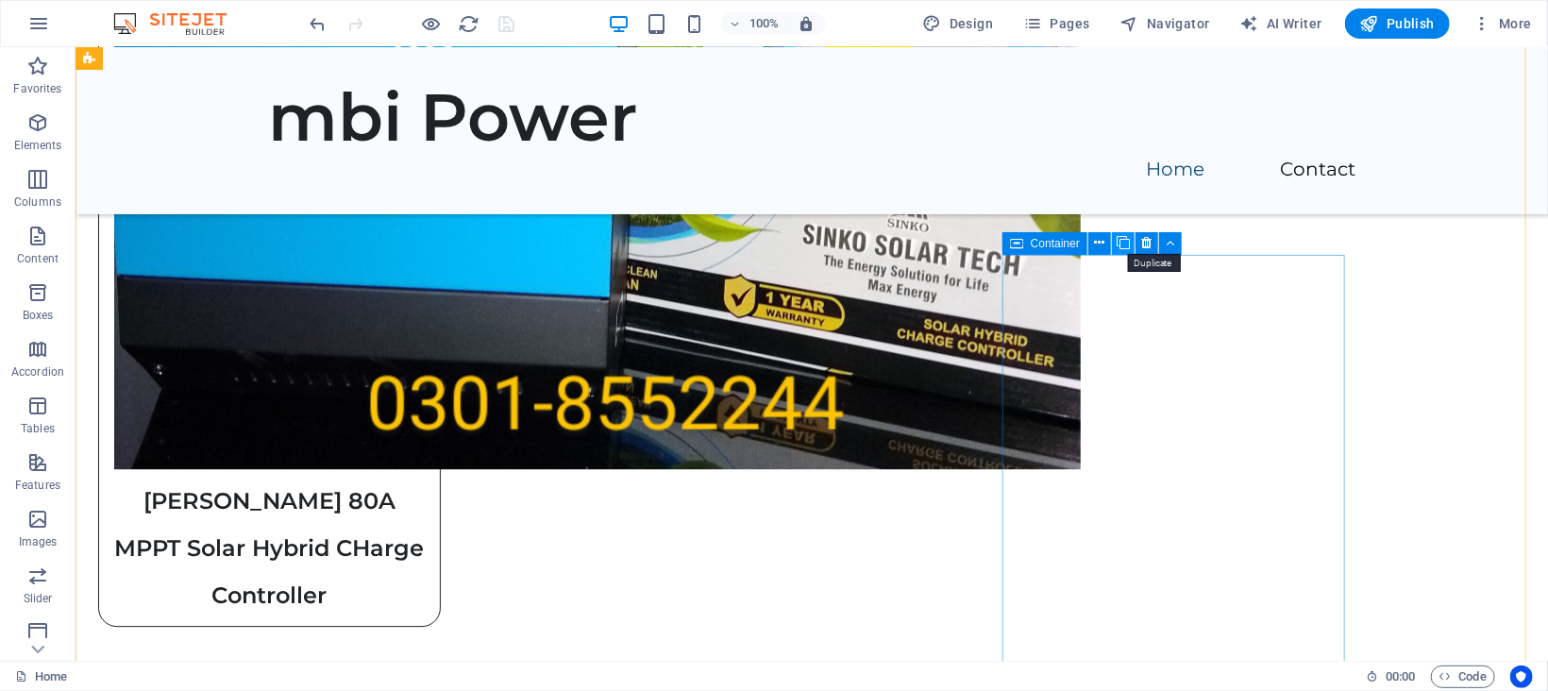
click at [1125, 239] on icon at bounding box center [1123, 243] width 13 height 20
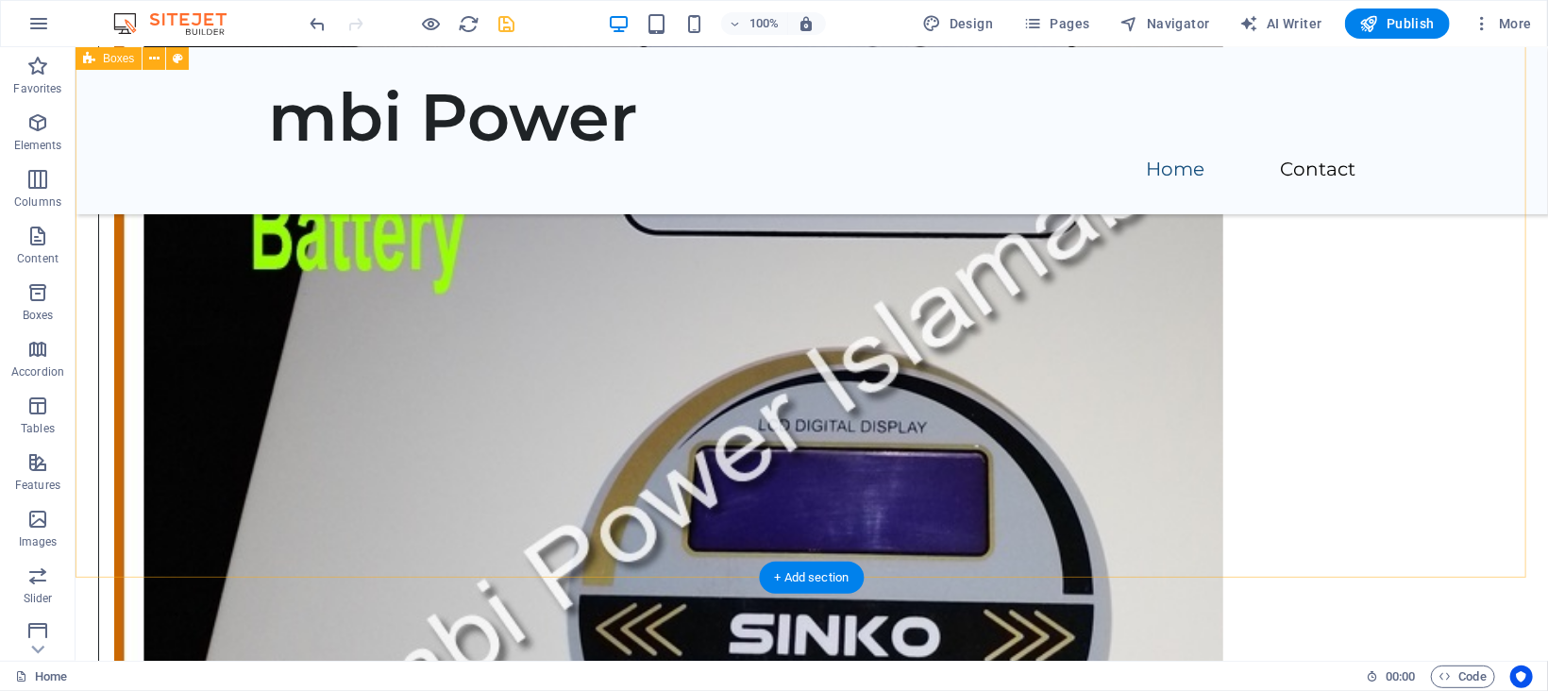
scroll to position [3391, 0]
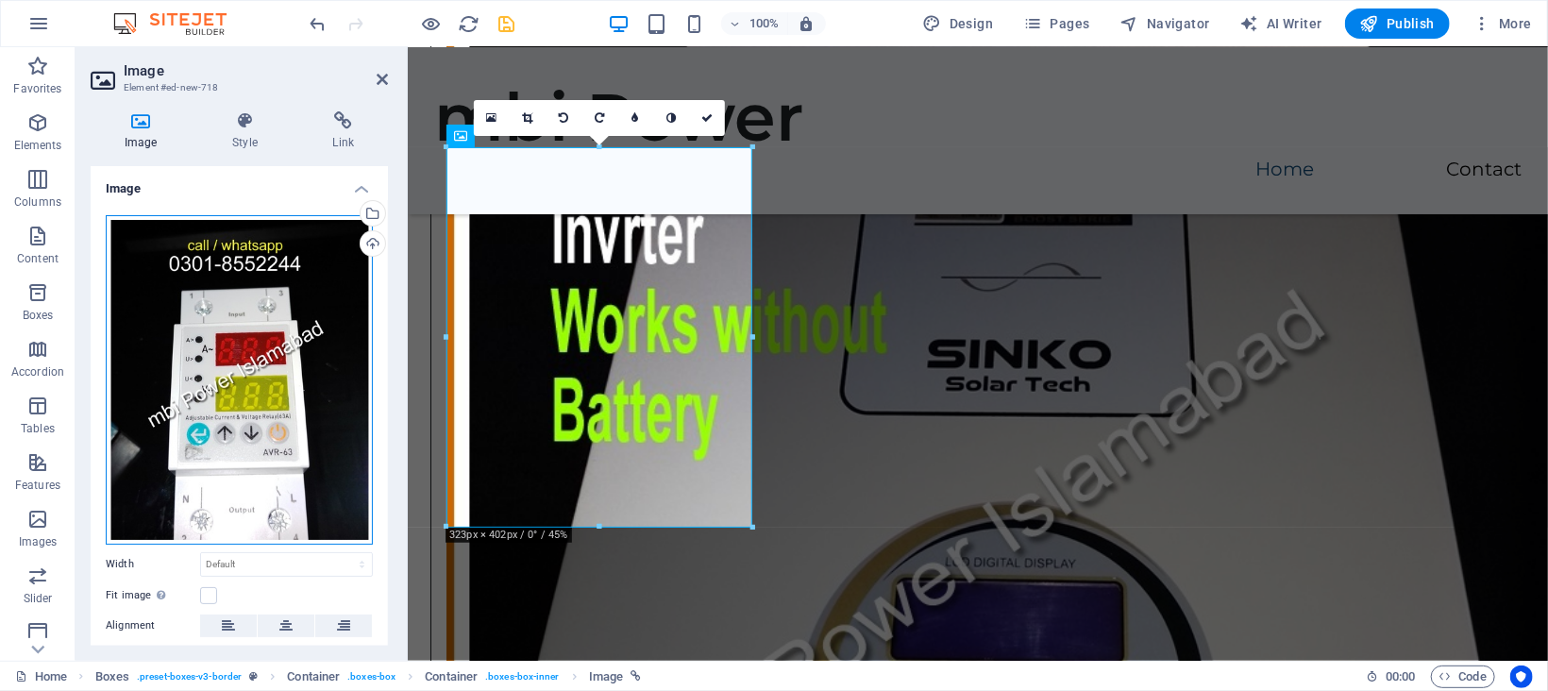
click at [248, 289] on div "Drag files here, click to choose files or select files from Files or our free s…" at bounding box center [239, 379] width 267 height 329
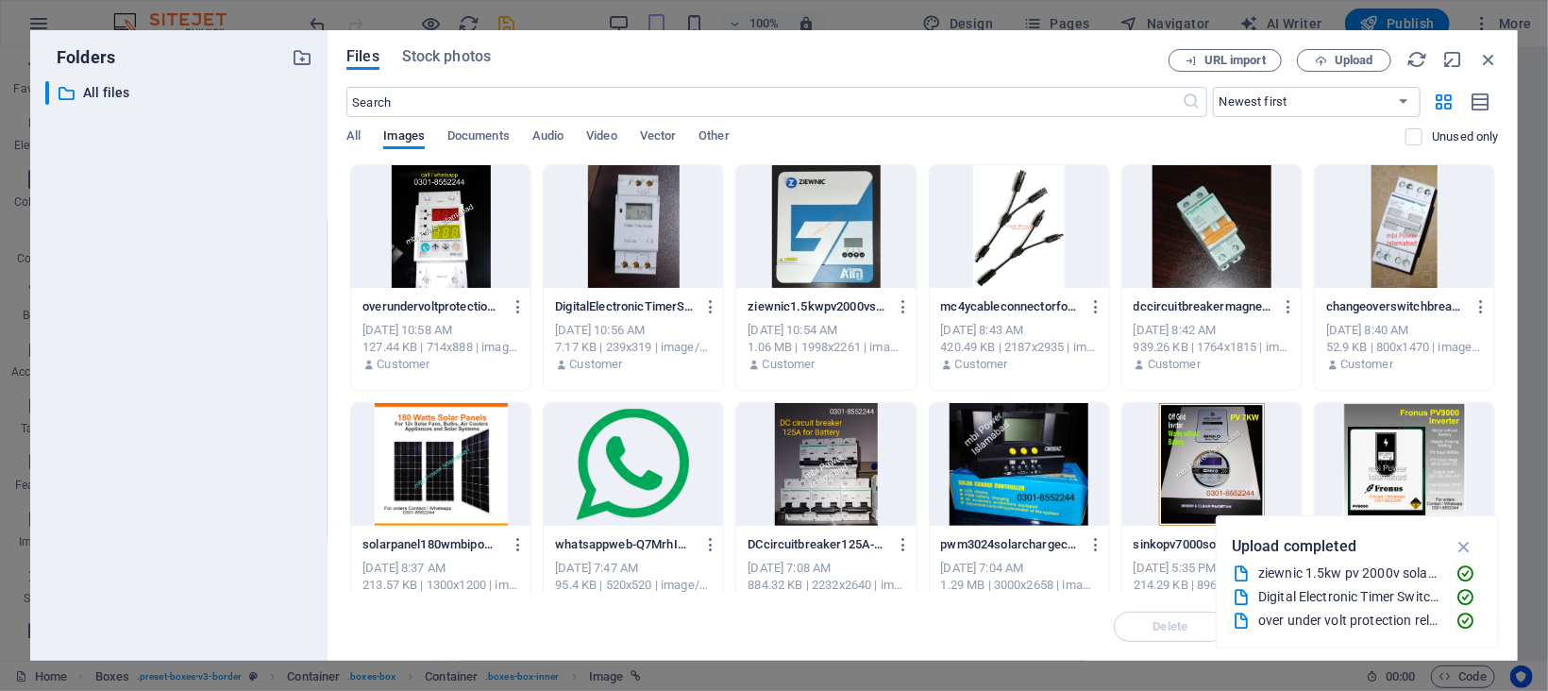
scroll to position [2370, 0]
click at [1360, 55] on span "Upload" at bounding box center [1354, 60] width 39 height 11
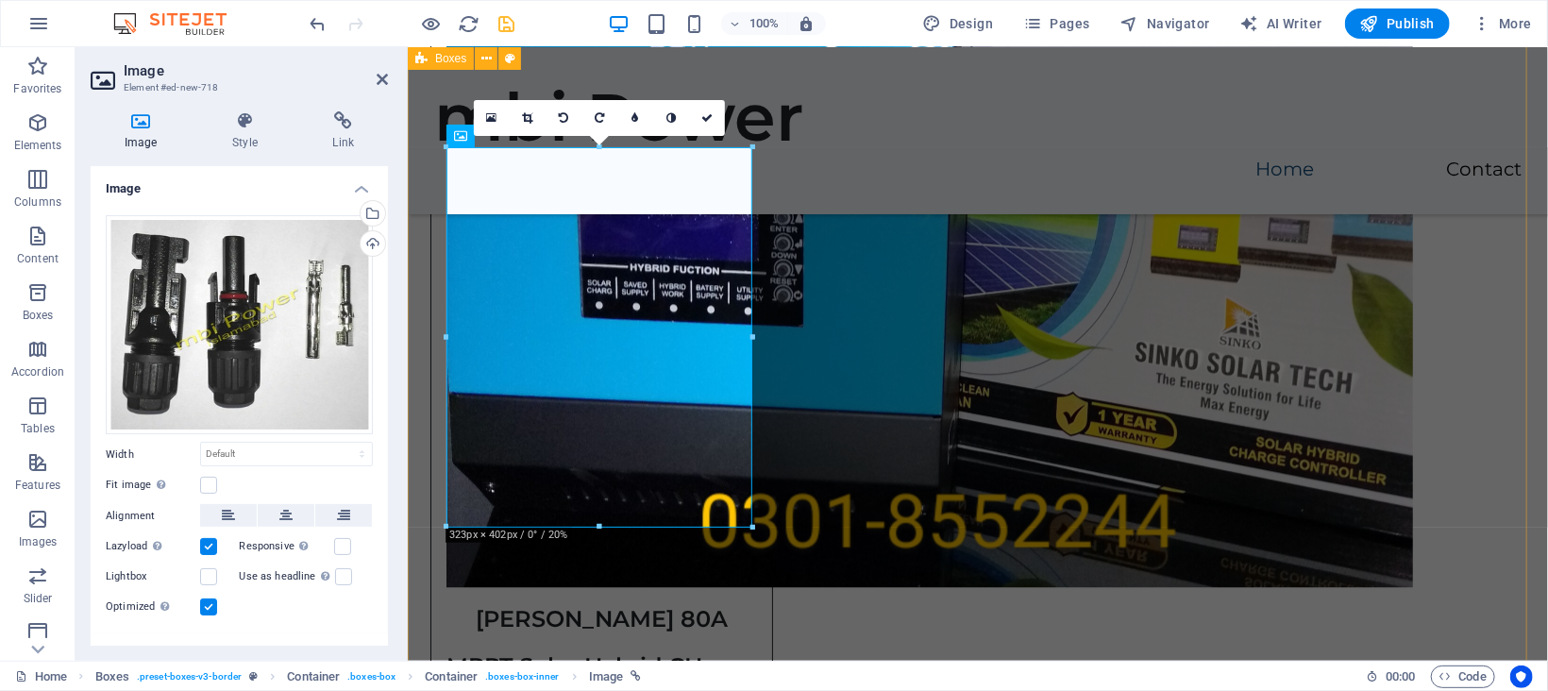
scroll to position [3186, 0]
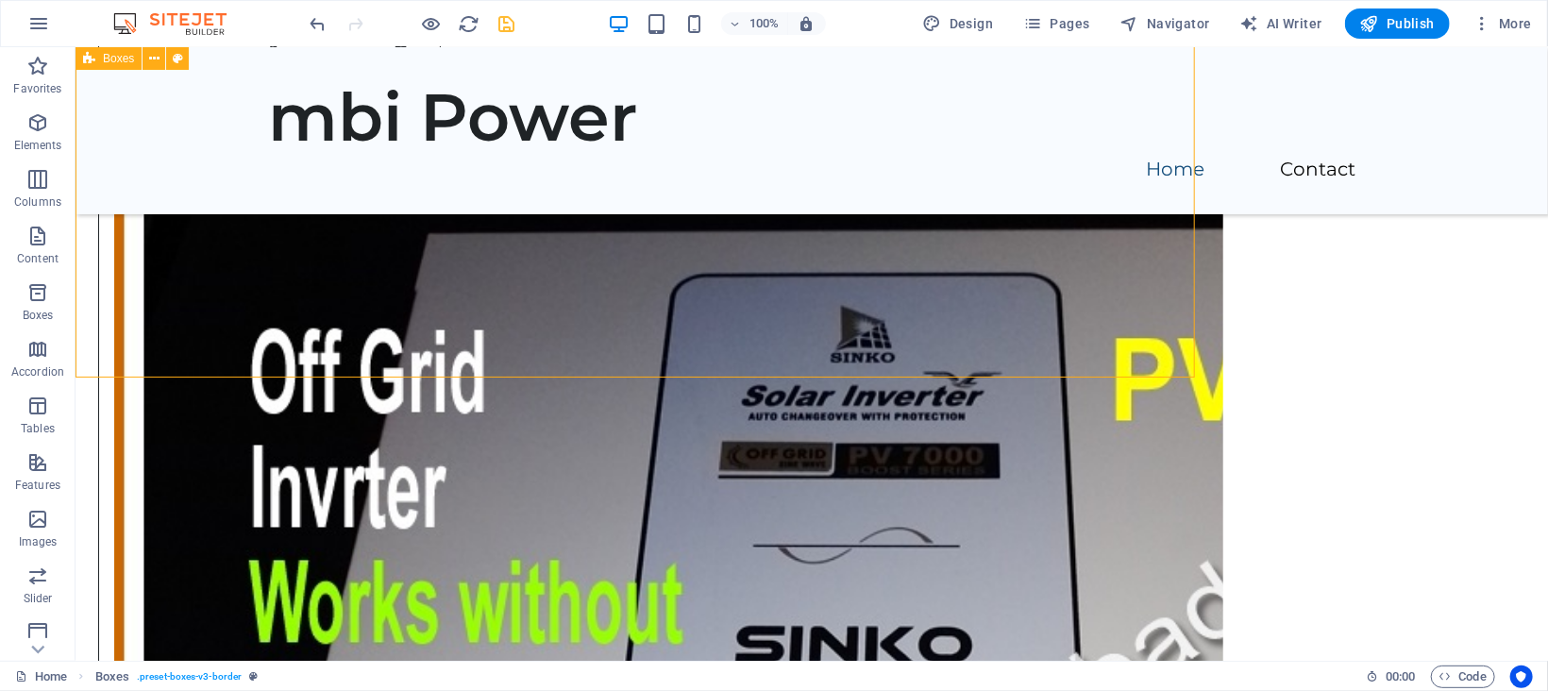
scroll to position [3391, 0]
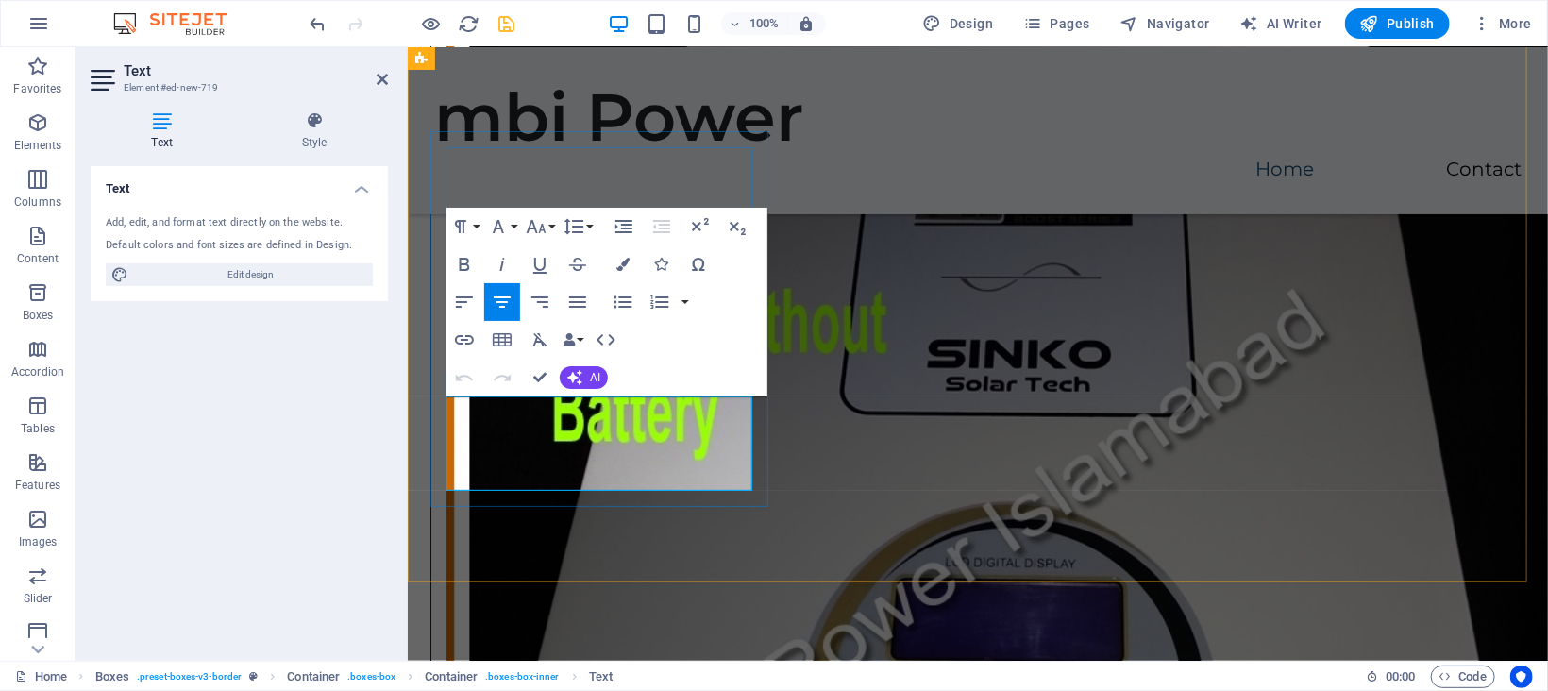
drag, startPoint x: 526, startPoint y: 429, endPoint x: 660, endPoint y: 460, distance: 137.6
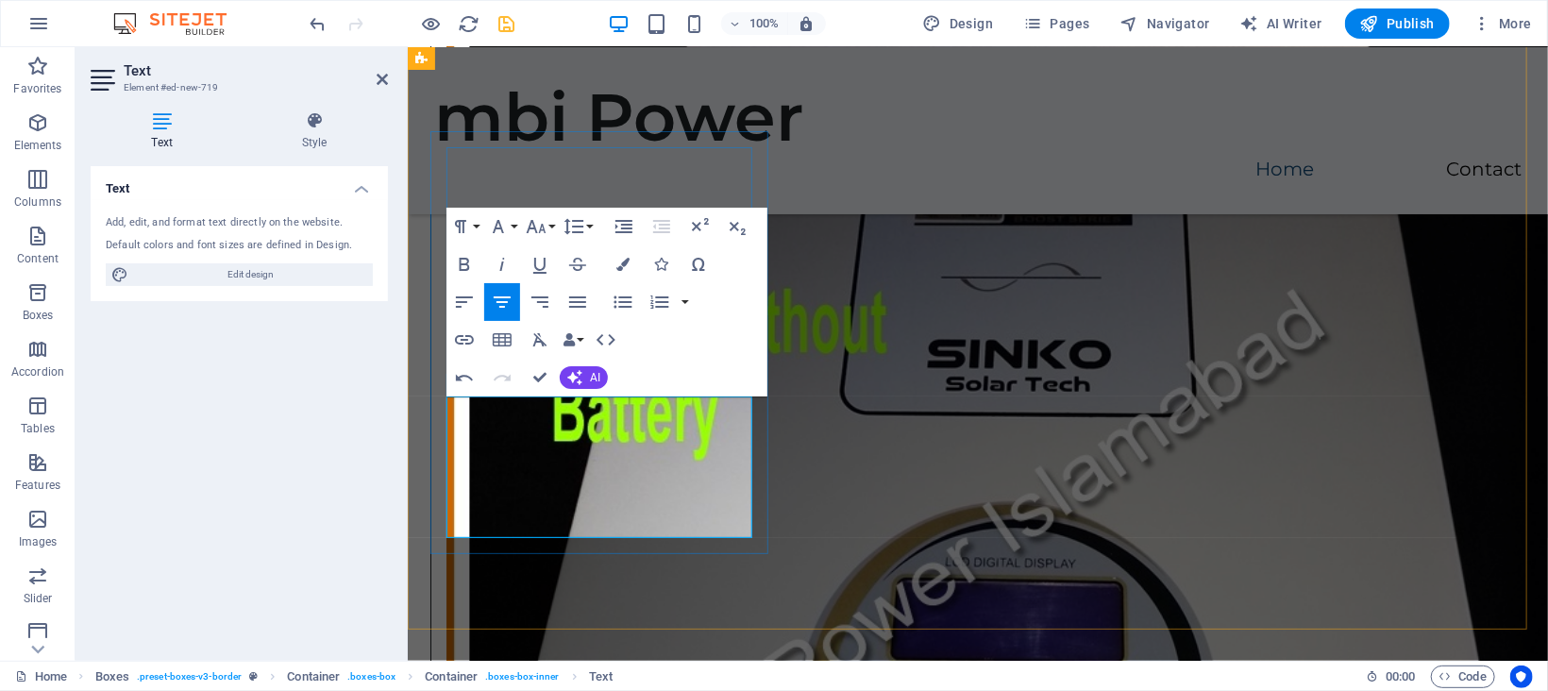
scroll to position [217, 15]
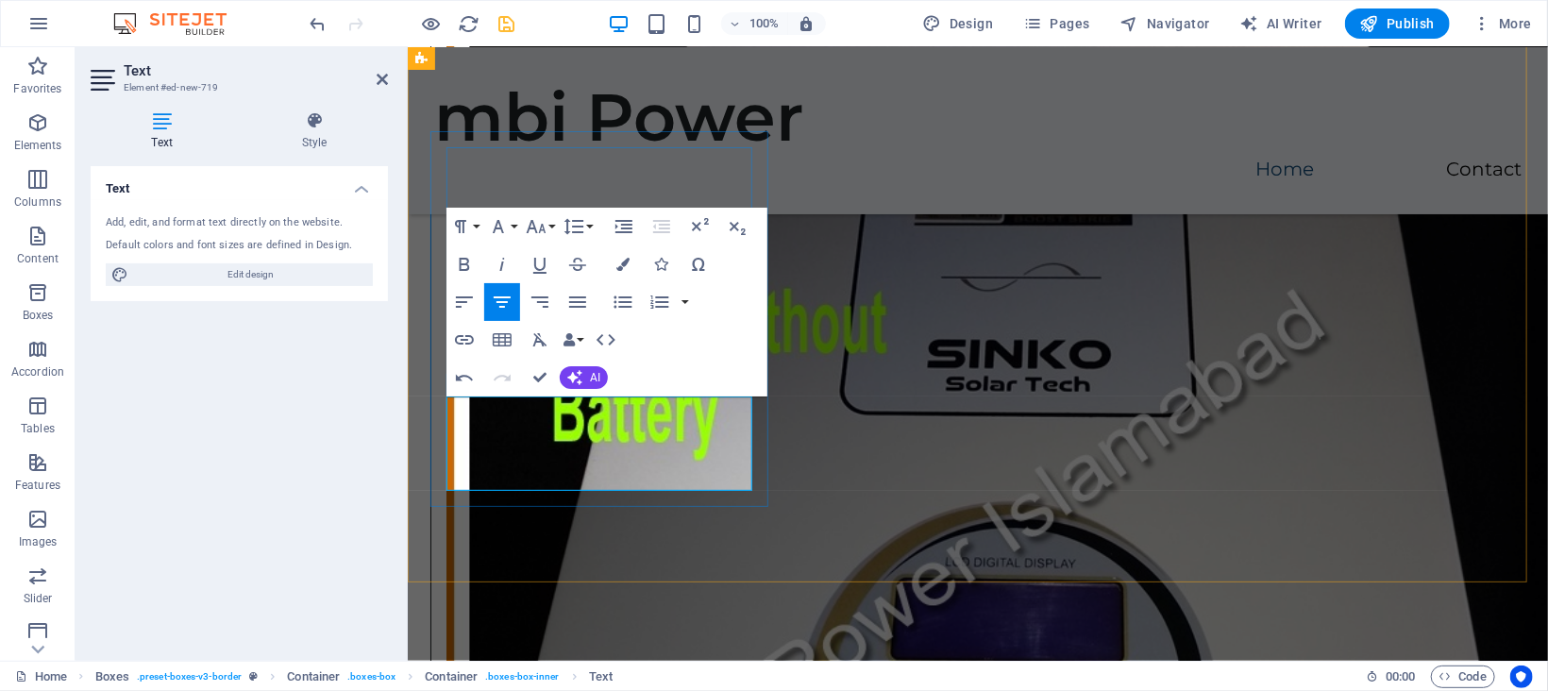
drag, startPoint x: 487, startPoint y: 425, endPoint x: 453, endPoint y: 425, distance: 34.0
drag, startPoint x: 585, startPoint y: 475, endPoint x: 450, endPoint y: 472, distance: 135.0
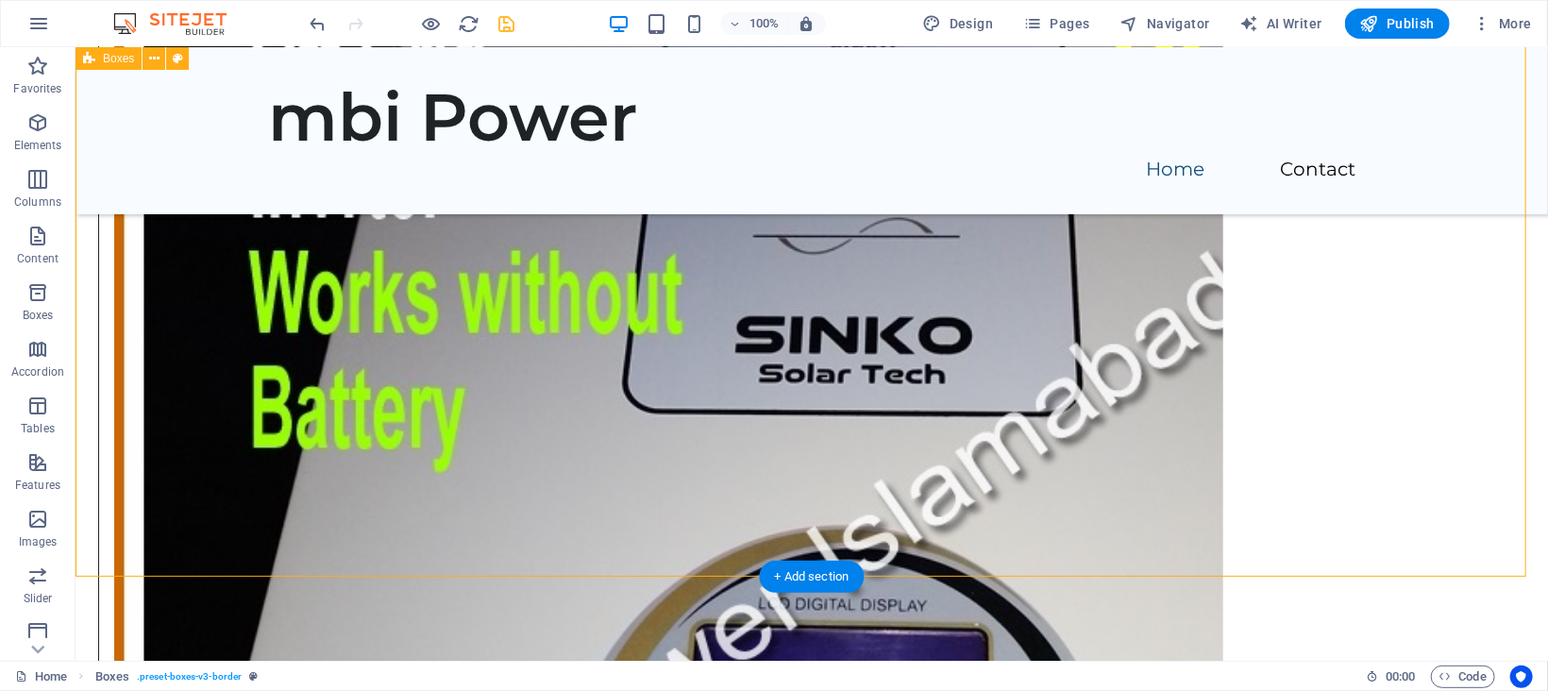
scroll to position [3354, 0]
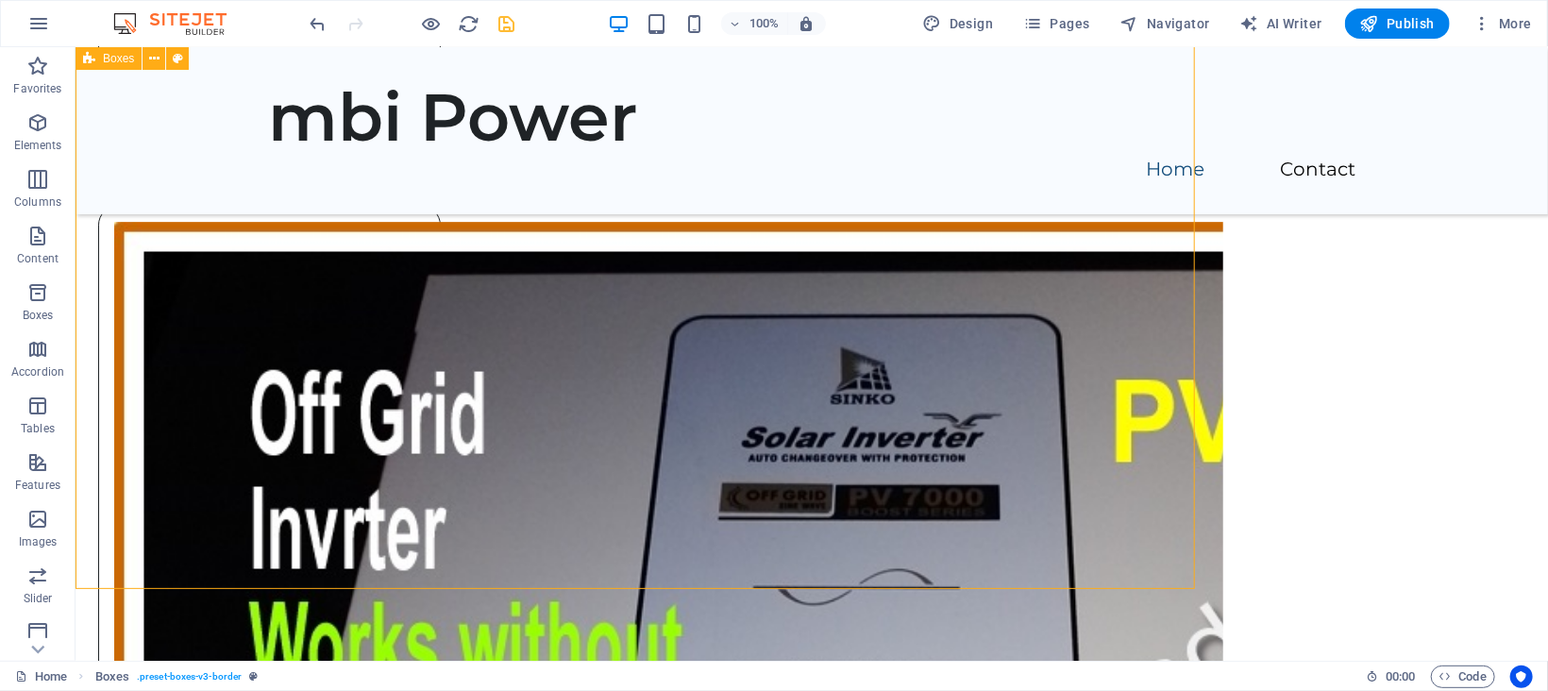
scroll to position [3352, 0]
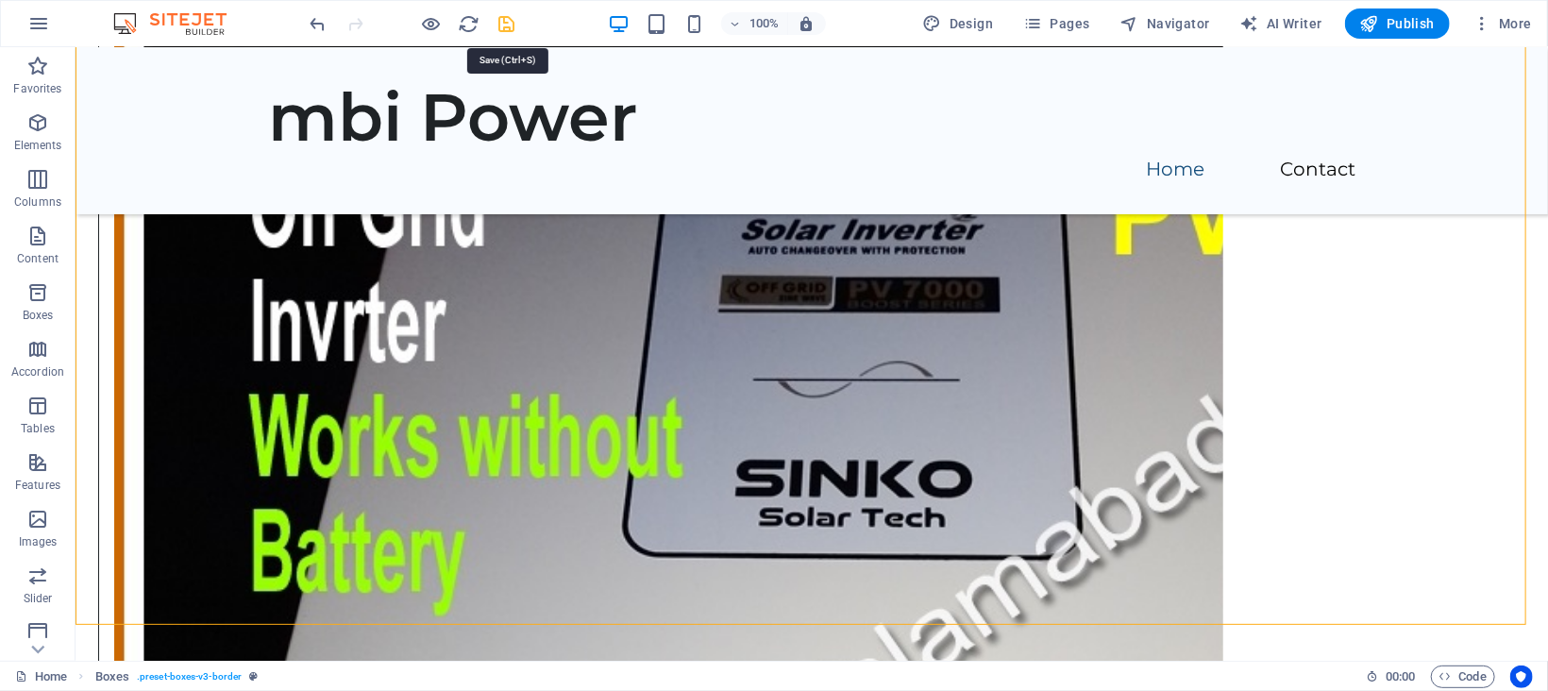
click at [507, 24] on icon "save" at bounding box center [508, 24] width 22 height 22
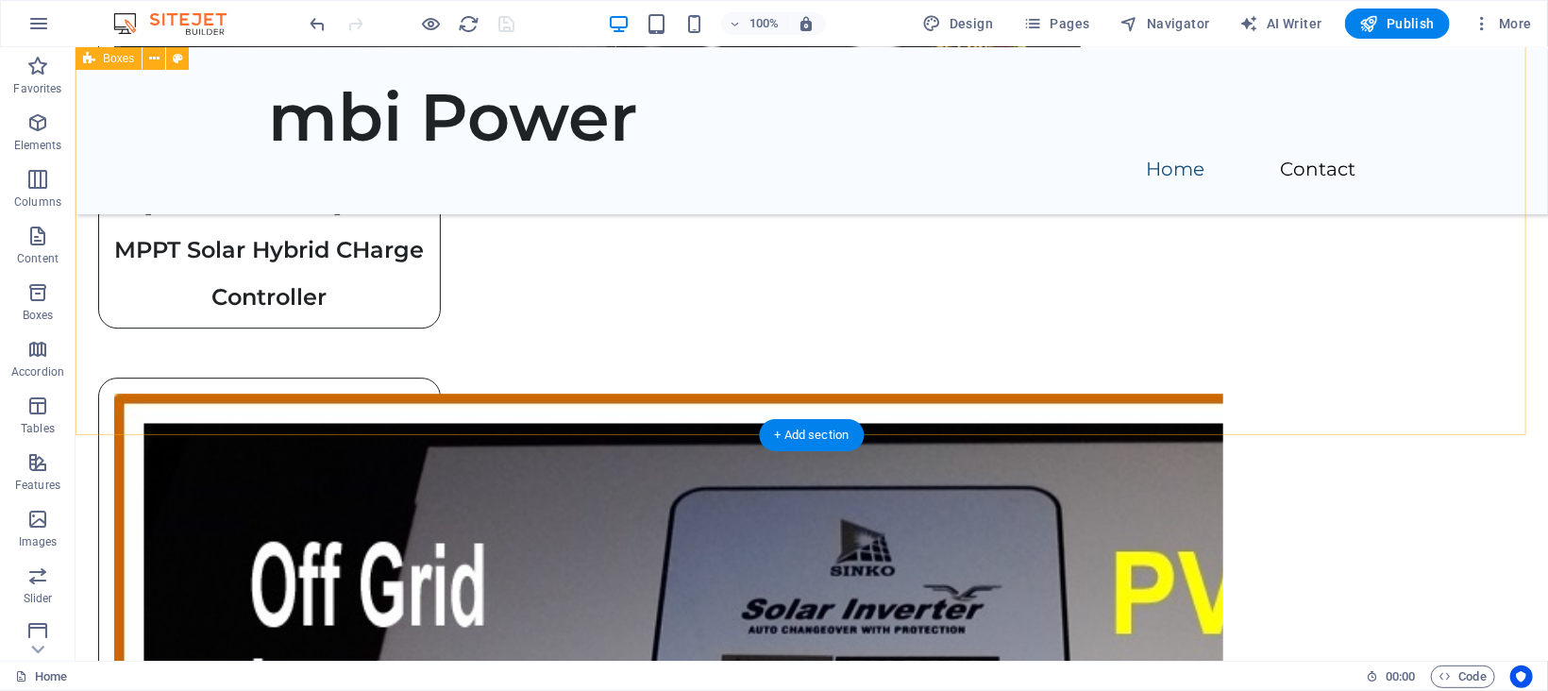
scroll to position [3542, 0]
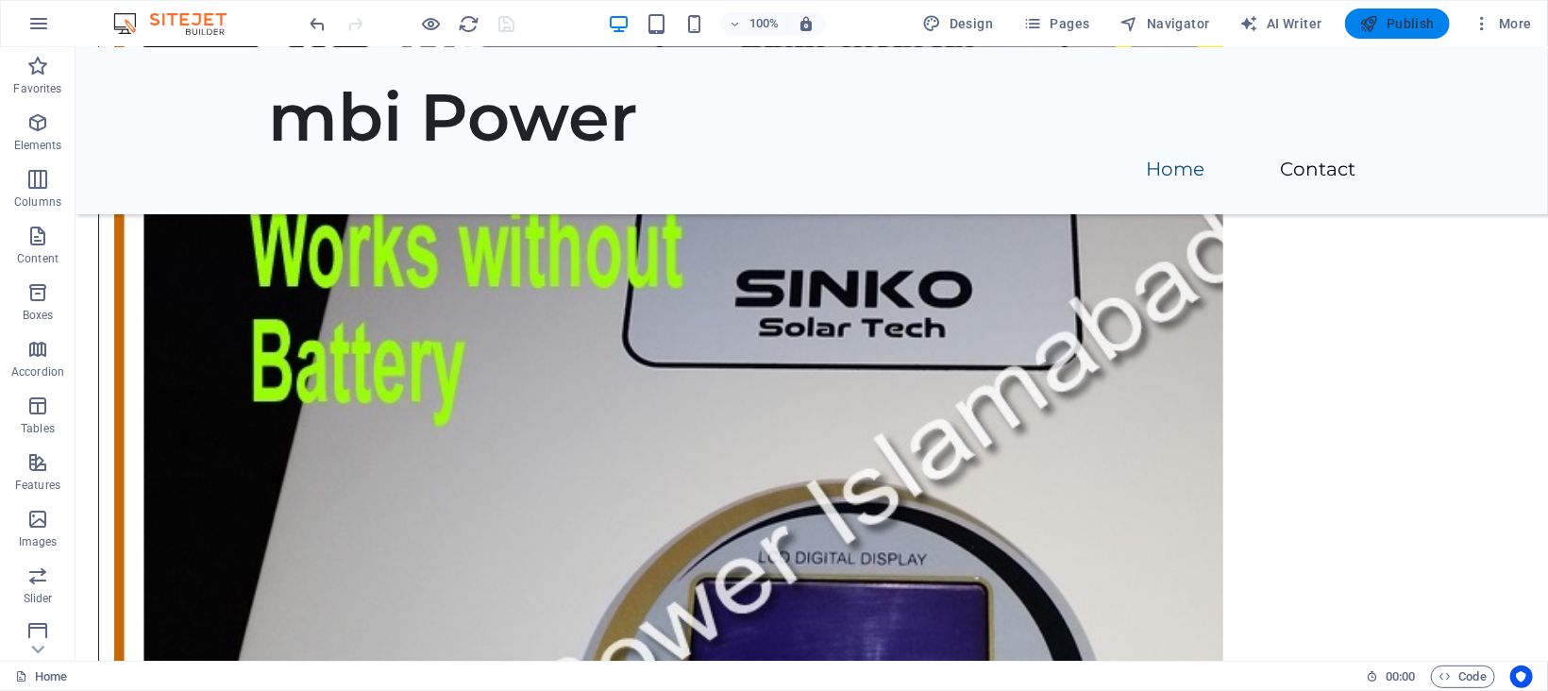
click at [1408, 30] on span "Publish" at bounding box center [1397, 23] width 75 height 19
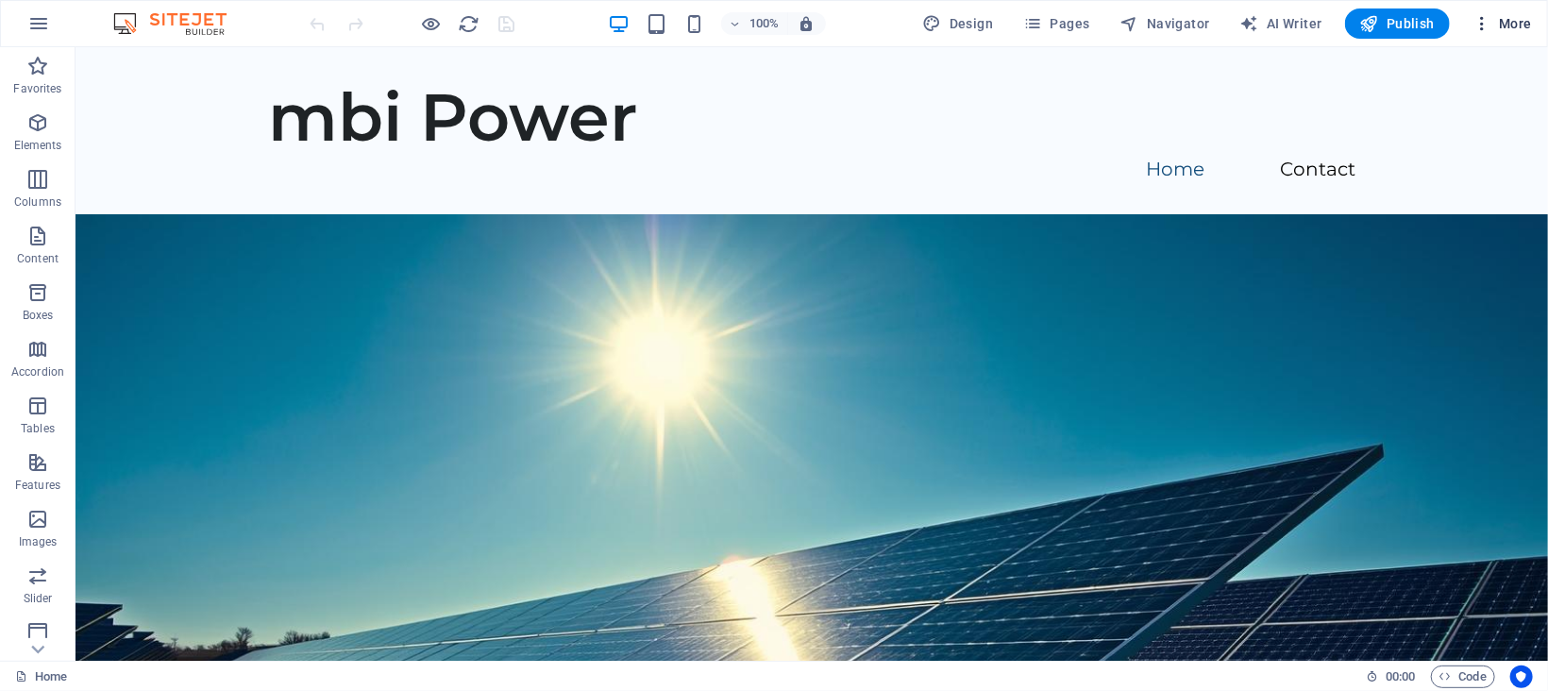
click at [1516, 17] on span "More" at bounding box center [1502, 23] width 59 height 19
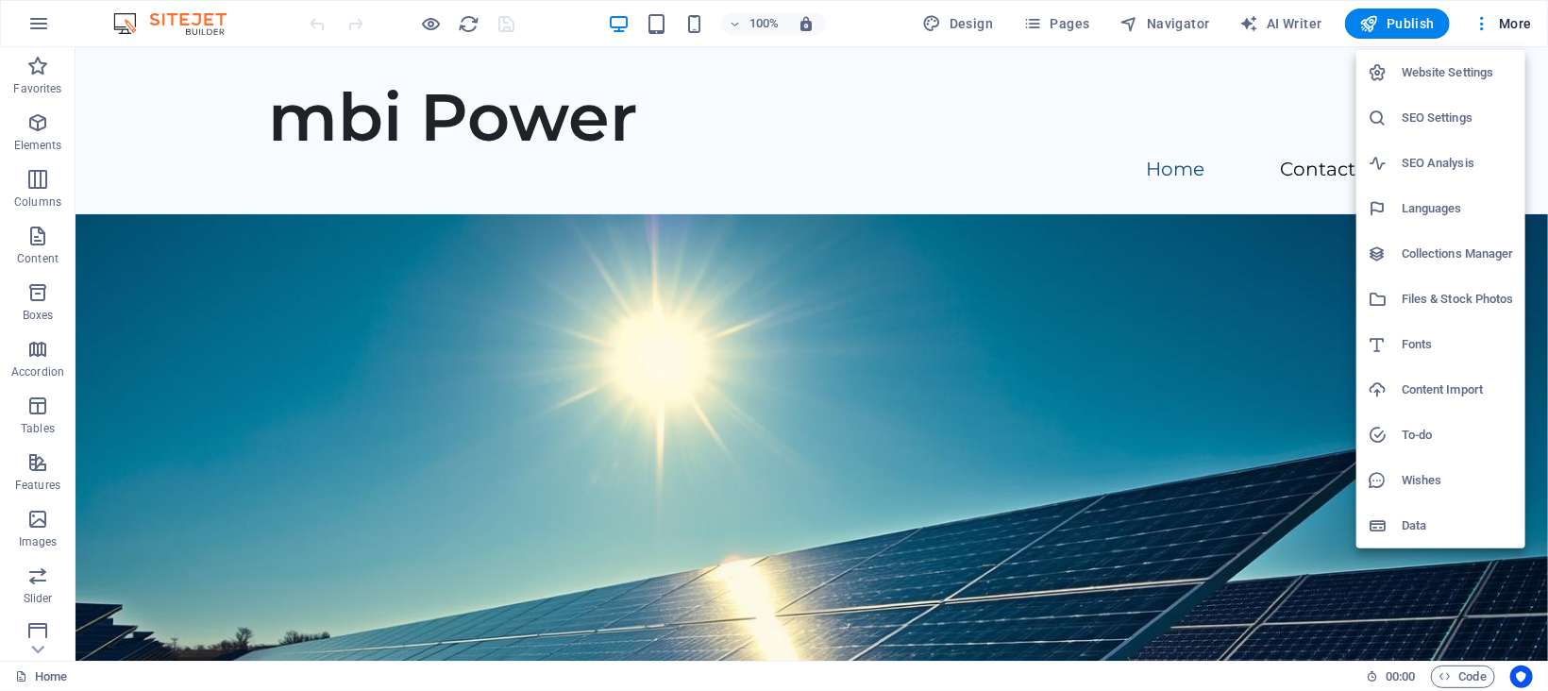
click at [1448, 65] on h6 "Website Settings" at bounding box center [1458, 72] width 112 height 23
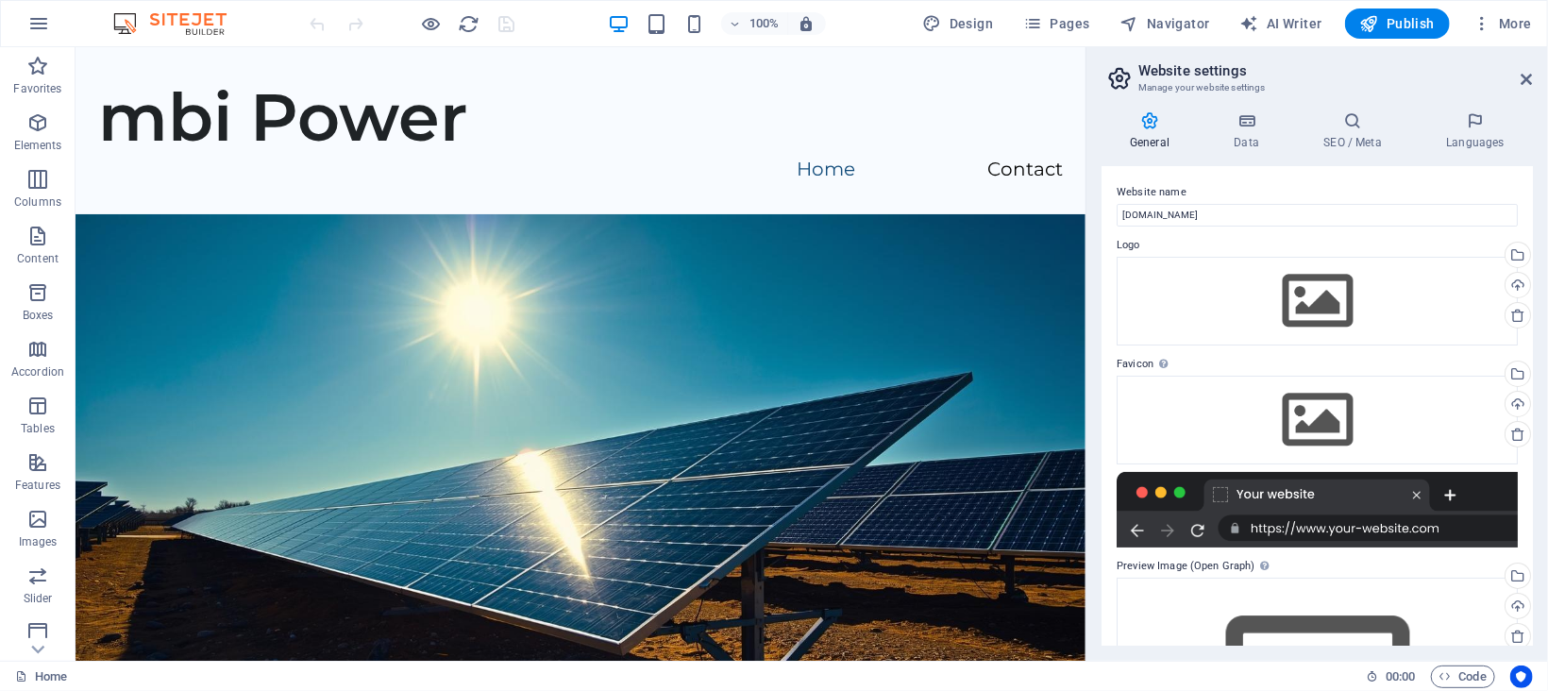
click at [1156, 115] on icon at bounding box center [1150, 120] width 96 height 19
click at [1532, 80] on icon at bounding box center [1527, 79] width 11 height 15
